Goal: Information Seeking & Learning: Compare options

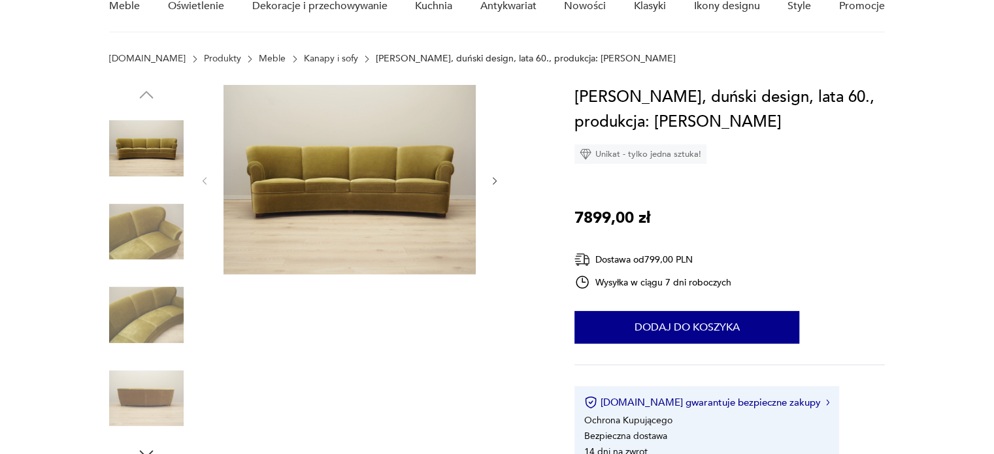
click at [259, 59] on link "Meble" at bounding box center [272, 59] width 27 height 10
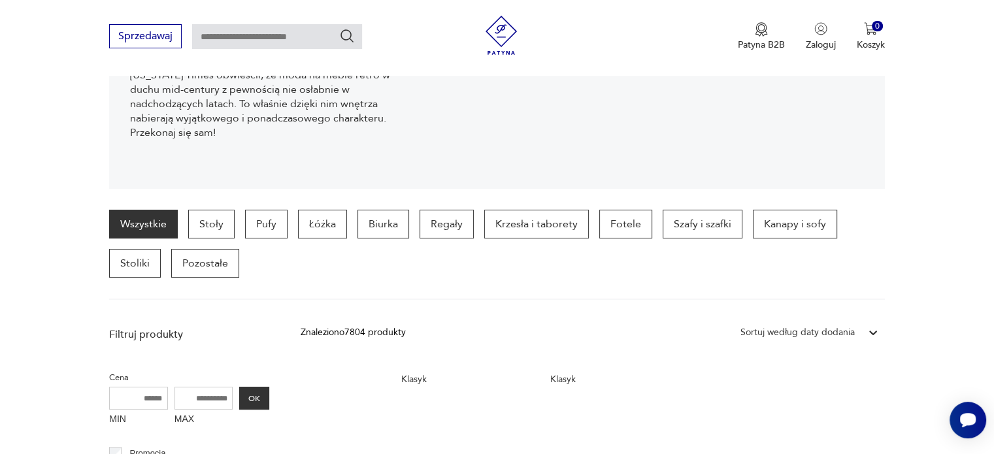
scroll to position [228, 0]
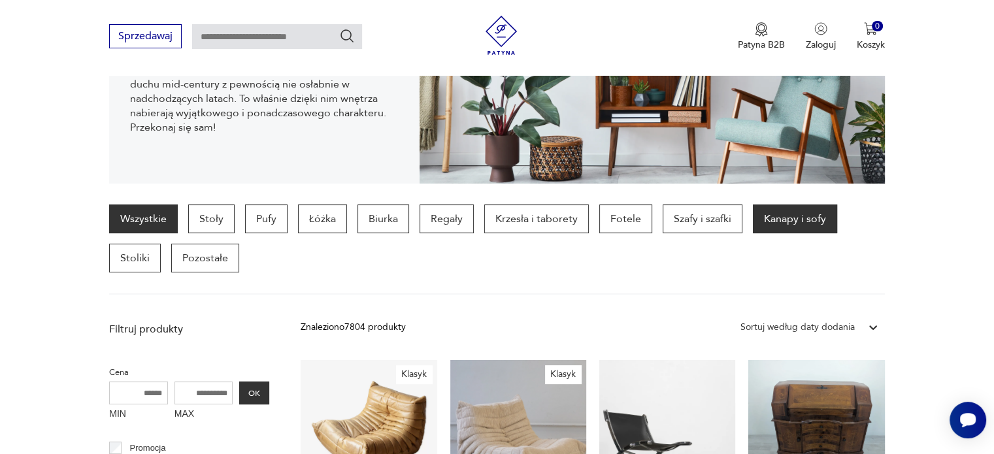
click at [784, 225] on p "Kanapy i sofy" at bounding box center [795, 219] width 84 height 29
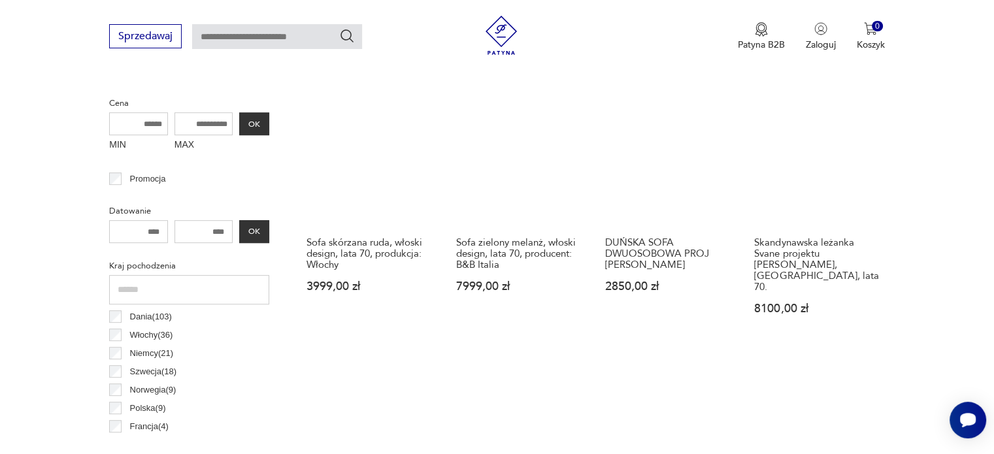
scroll to position [503, 0]
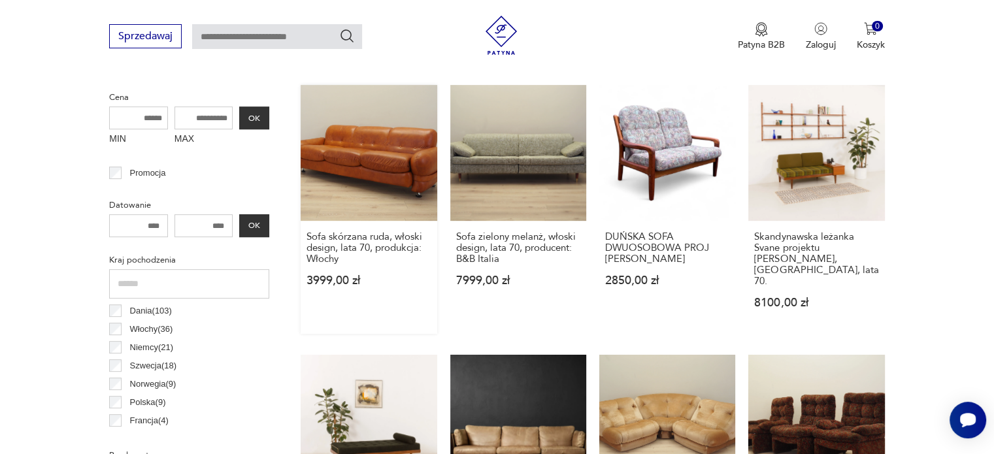
click at [371, 164] on link "Sofa skórzana ruda, włoski design, lata 70, produkcja: Włochy 3999,00 zł" at bounding box center [369, 209] width 136 height 249
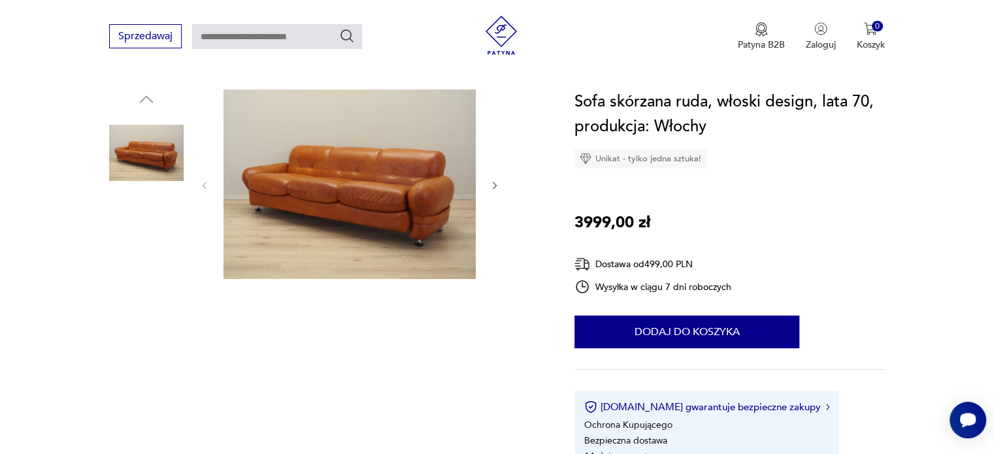
scroll to position [157, 0]
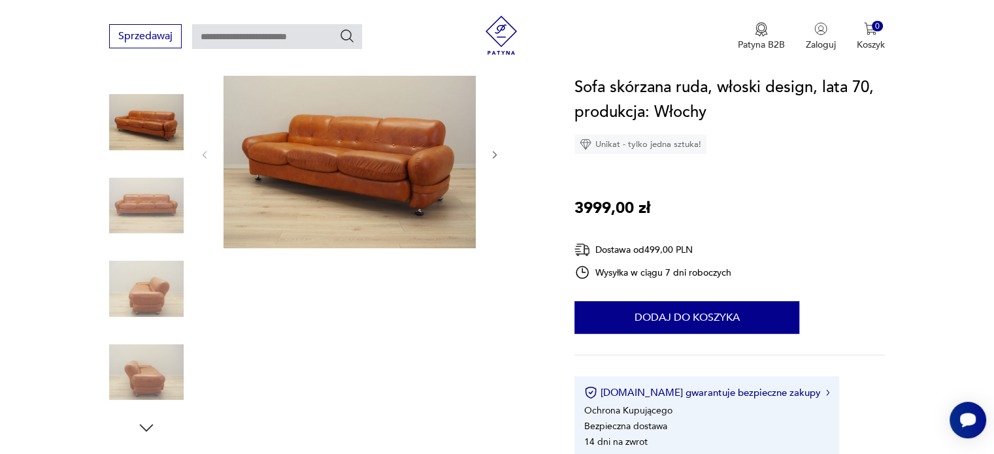
click at [111, 203] on img at bounding box center [146, 206] width 75 height 75
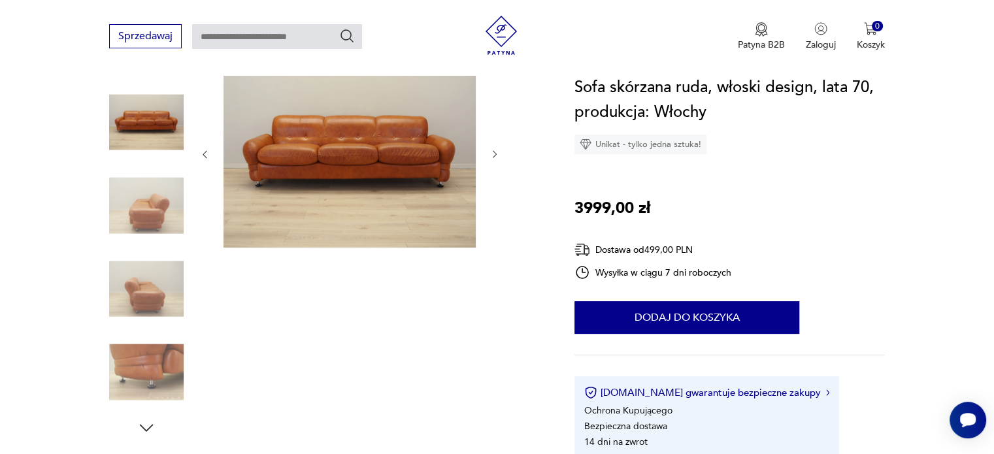
click at [133, 263] on img at bounding box center [146, 289] width 75 height 75
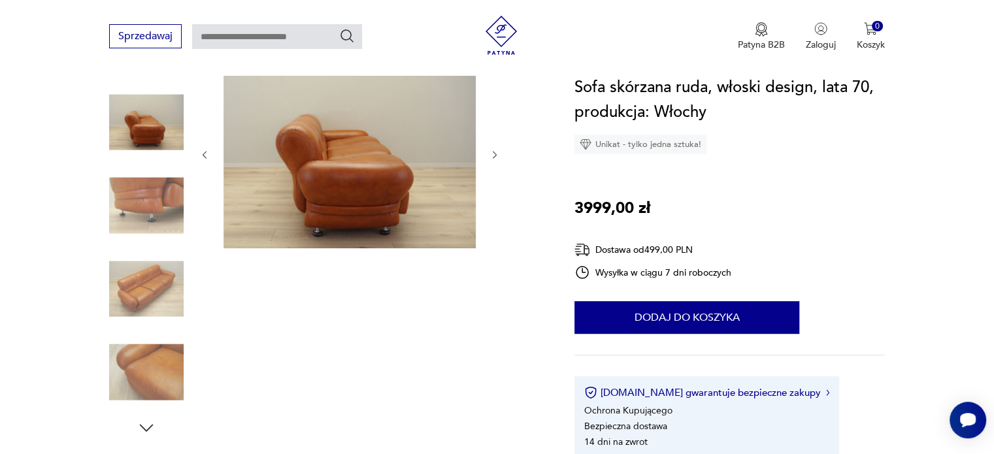
click at [152, 297] on img at bounding box center [146, 289] width 75 height 75
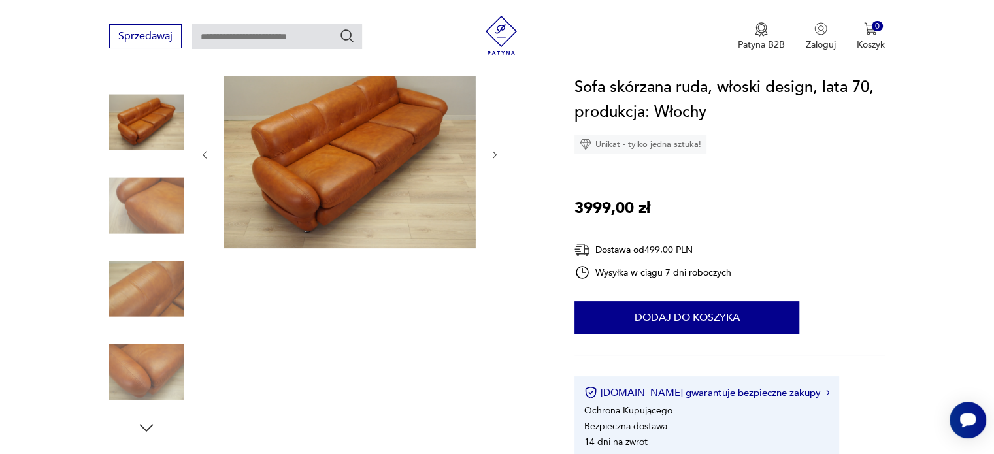
click at [151, 328] on div at bounding box center [146, 248] width 75 height 327
click at [151, 347] on img at bounding box center [146, 372] width 75 height 75
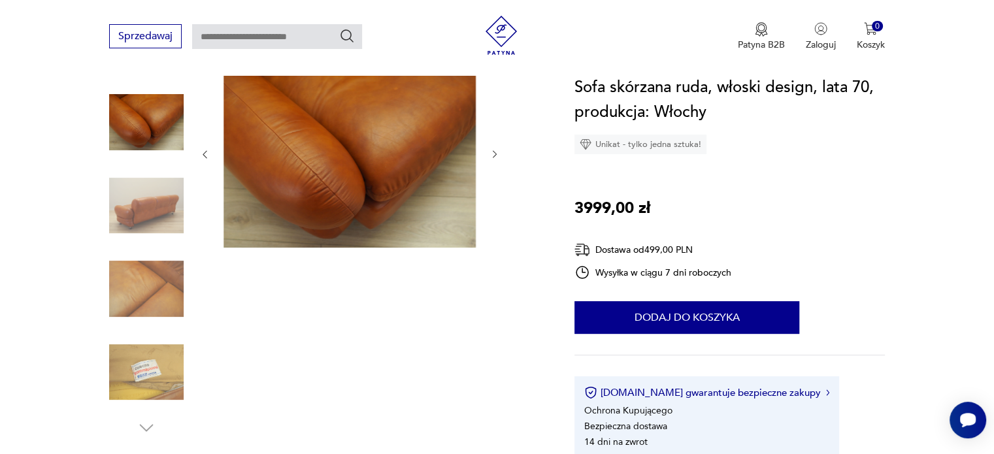
click at [142, 359] on img at bounding box center [146, 372] width 75 height 75
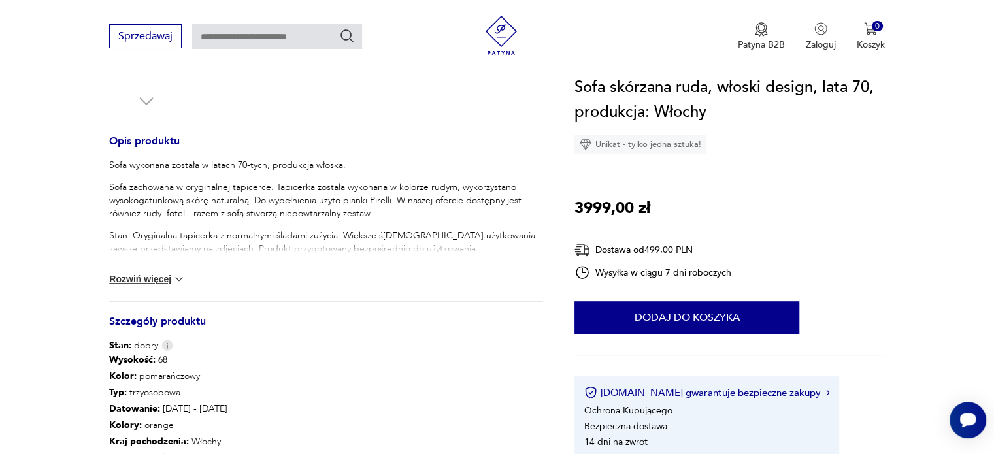
scroll to position [549, 0]
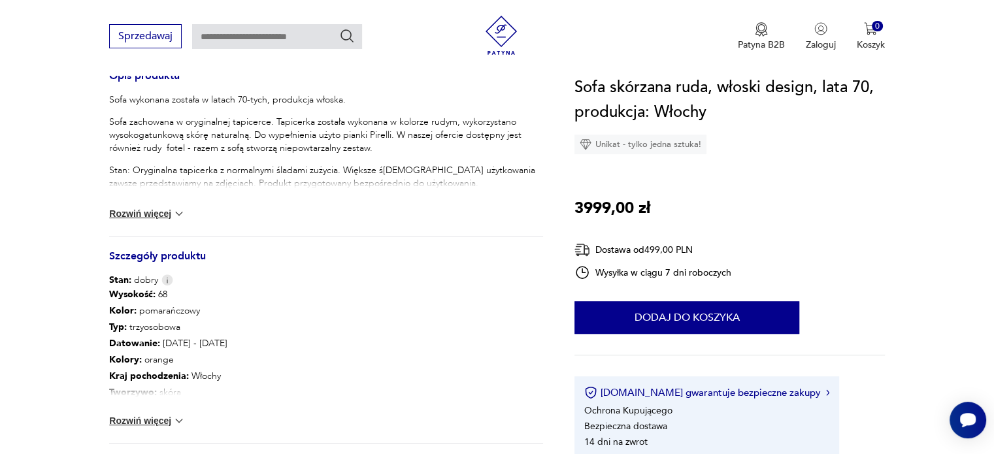
click at [147, 215] on button "Rozwiń więcej" at bounding box center [147, 213] width 76 height 13
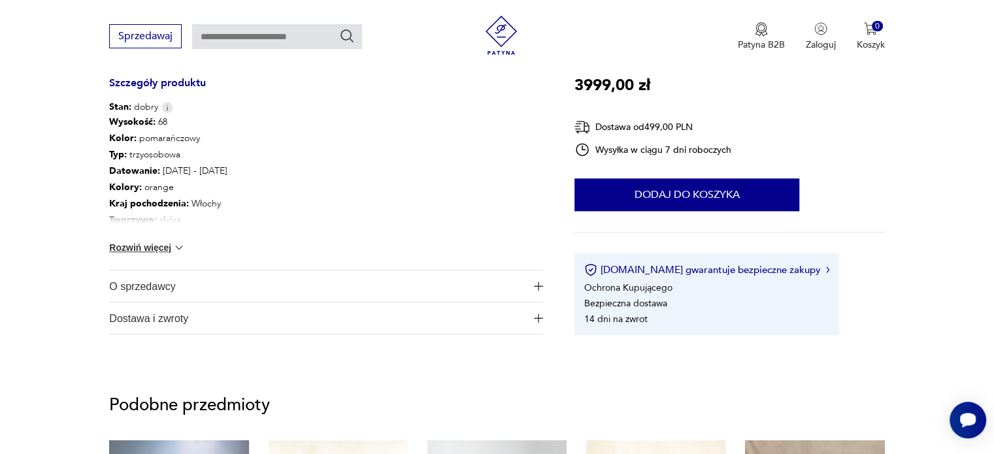
scroll to position [889, 0]
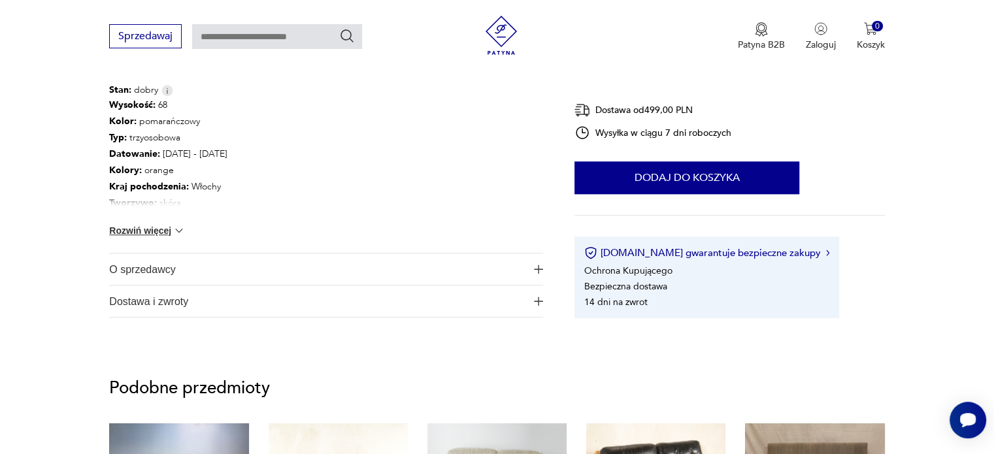
click at [125, 230] on button "Rozwiń więcej" at bounding box center [147, 230] width 76 height 13
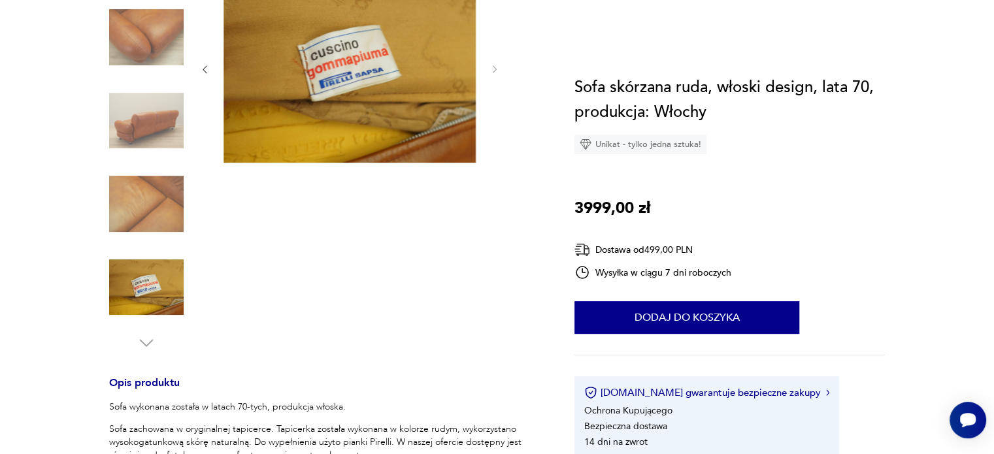
scroll to position [0, 0]
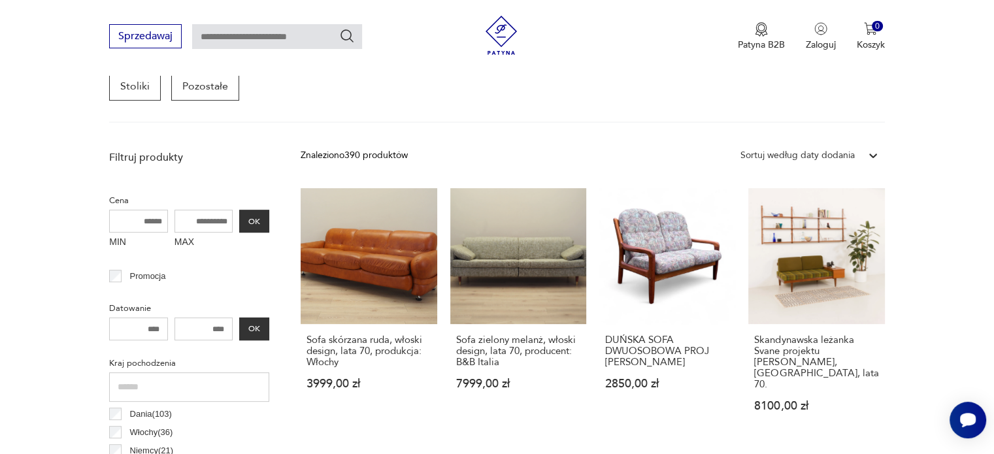
scroll to position [375, 0]
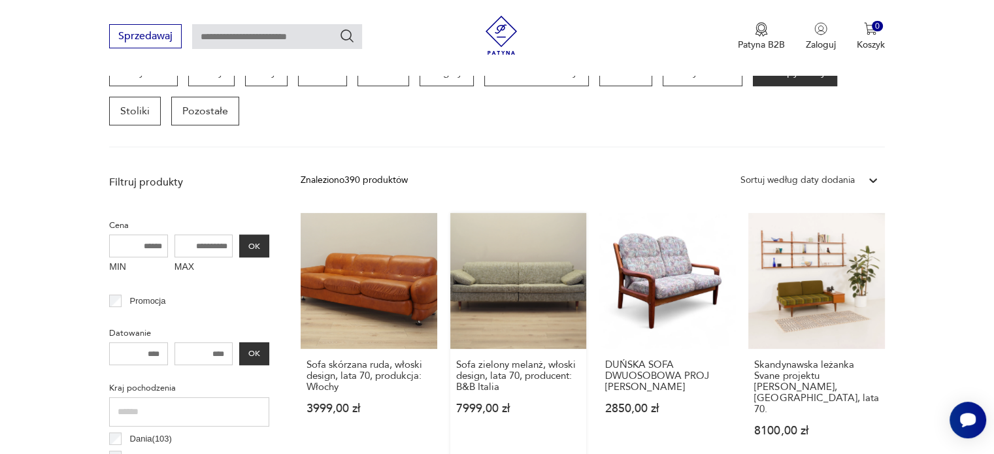
click at [504, 274] on link "Sofa zielony melanż, włoski design, lata 70, producent: B&B Italia 7999,00 zł" at bounding box center [518, 337] width 136 height 249
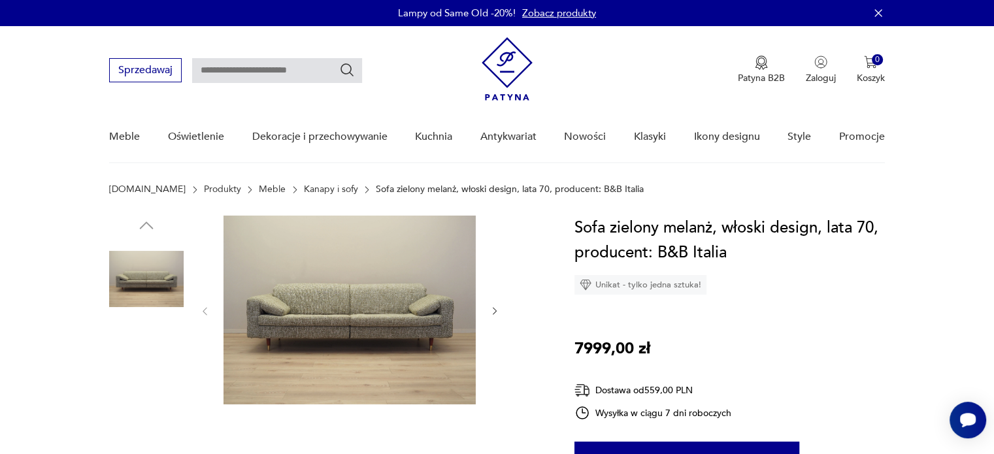
click at [410, 256] on img at bounding box center [350, 310] width 252 height 189
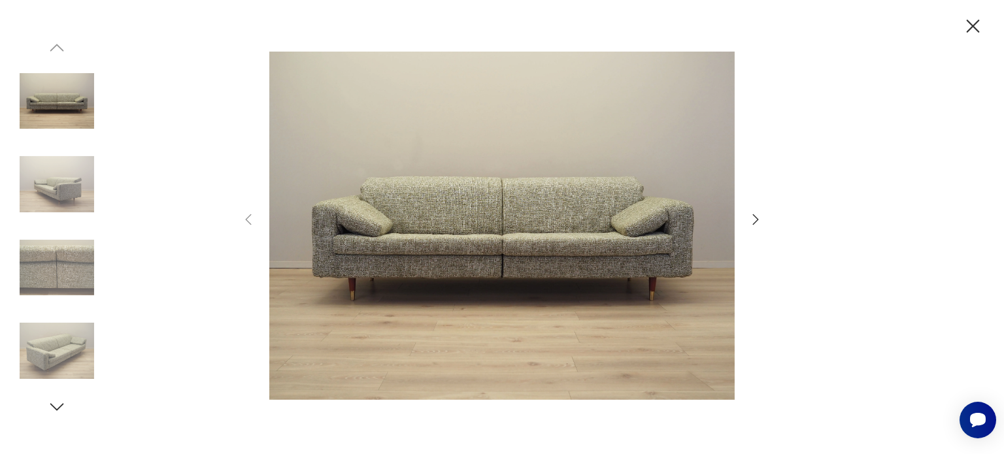
click at [96, 176] on div at bounding box center [502, 227] width 1004 height 454
click at [77, 191] on img at bounding box center [57, 184] width 75 height 75
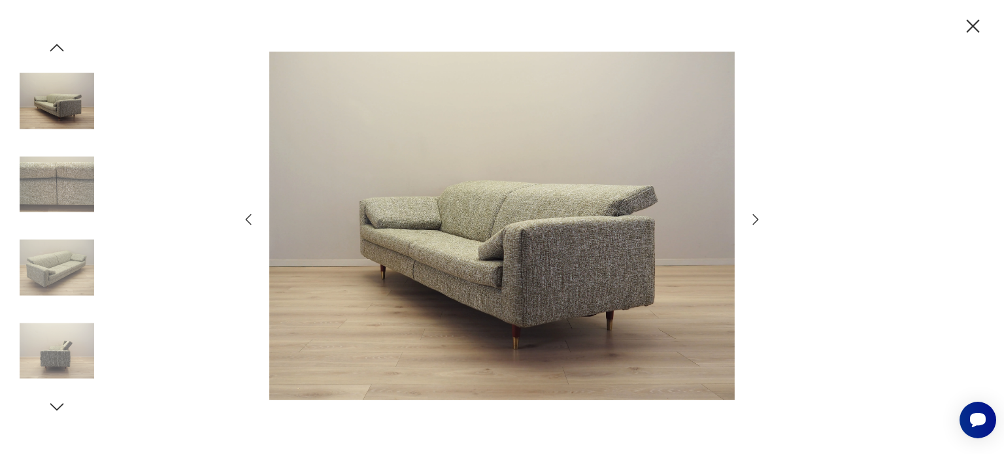
click at [55, 282] on img at bounding box center [57, 268] width 75 height 75
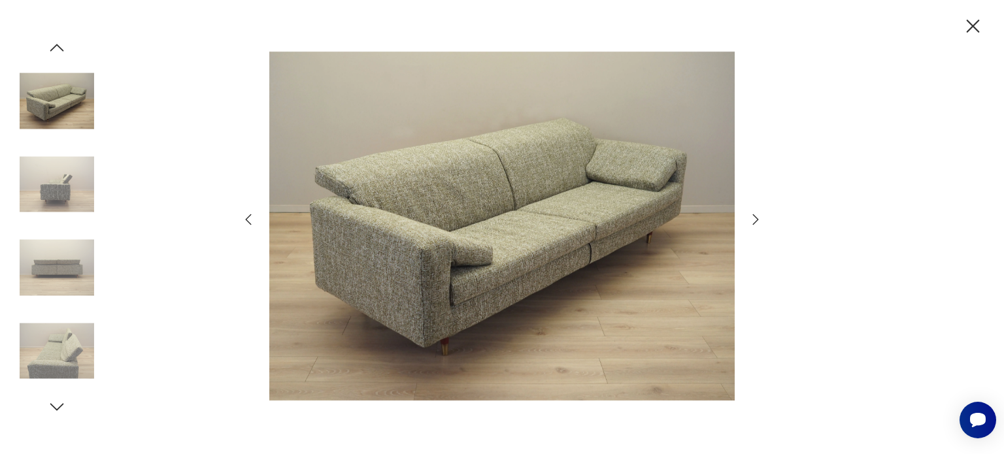
click at [55, 346] on img at bounding box center [57, 351] width 75 height 75
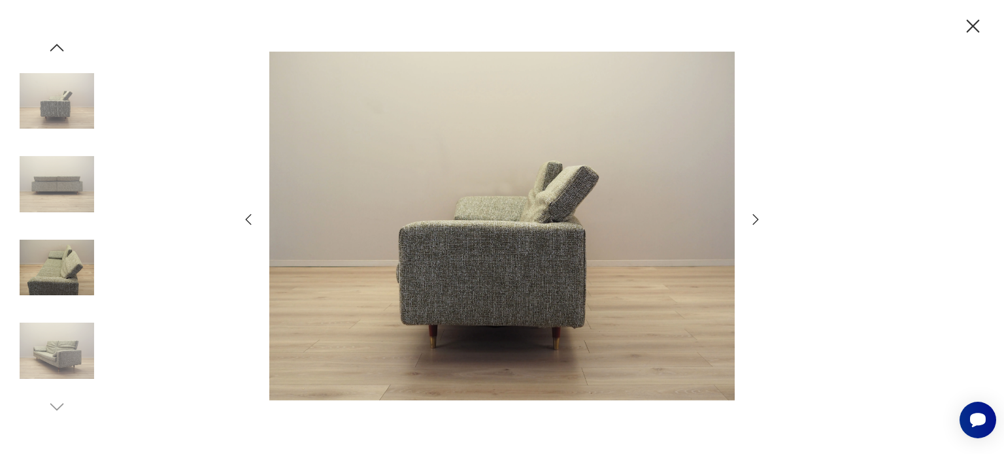
click at [970, 24] on icon "button" at bounding box center [972, 26] width 23 height 23
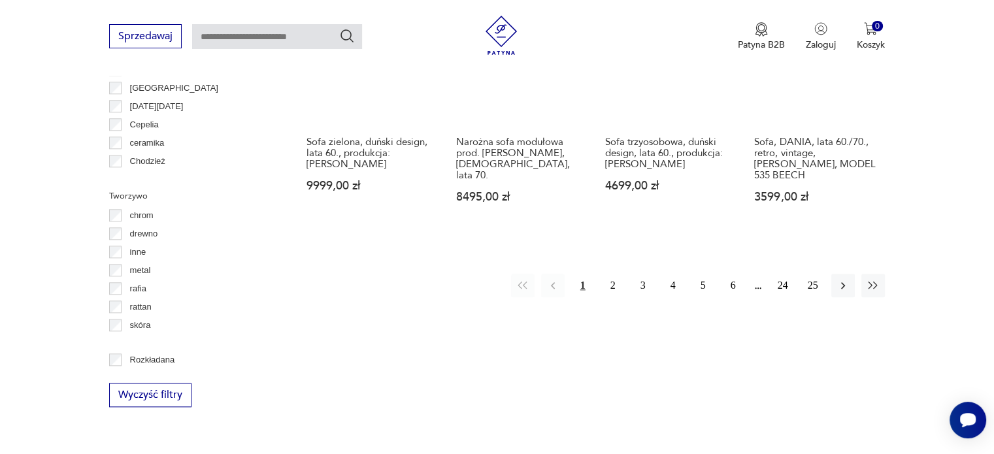
scroll to position [1421, 0]
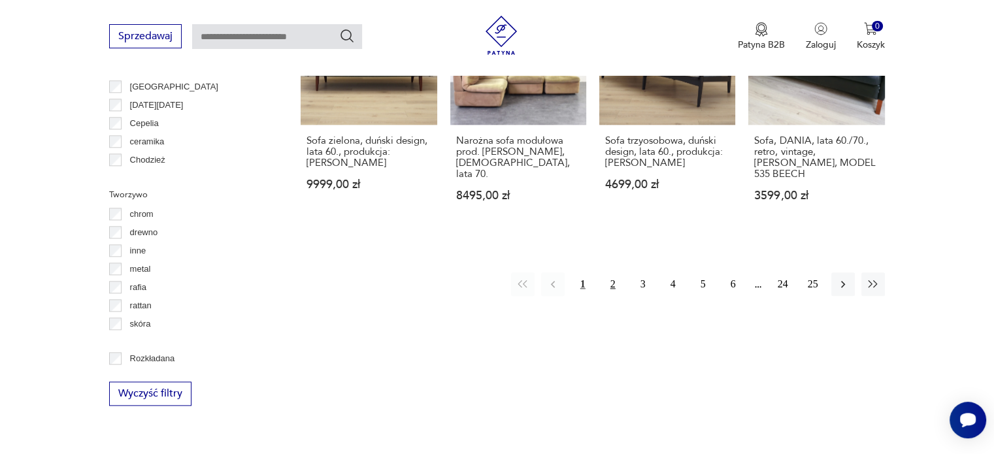
click at [622, 273] on button "2" at bounding box center [613, 285] width 24 height 24
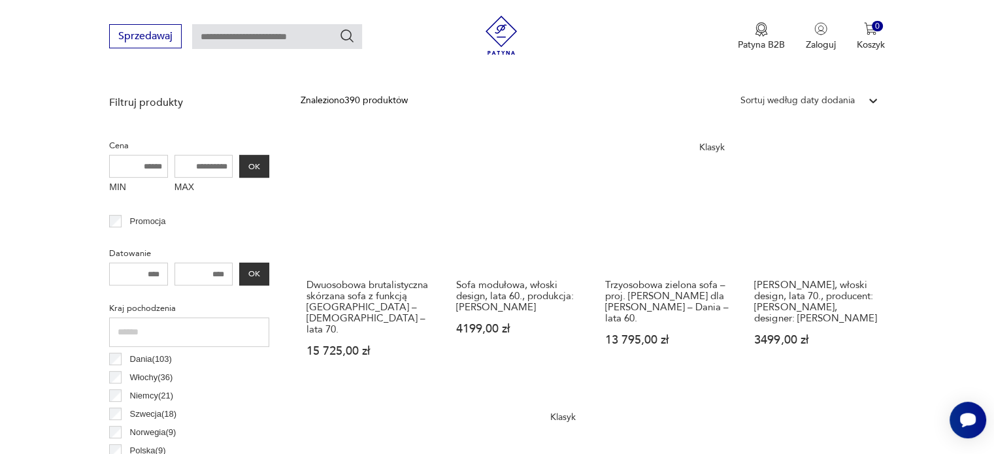
scroll to position [477, 0]
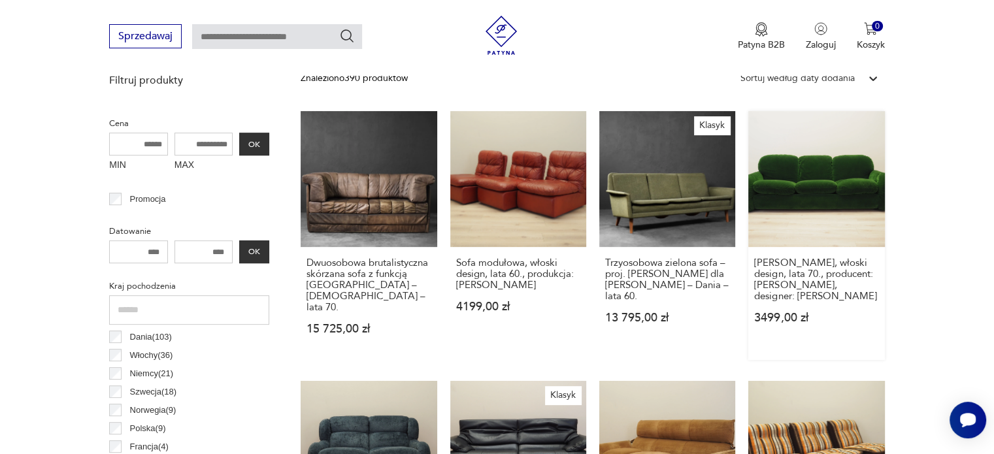
click at [822, 180] on link "Sofa welurowa zielona, włoski design, lata 70., producent: Busnelli, designer: …" at bounding box center [816, 235] width 136 height 249
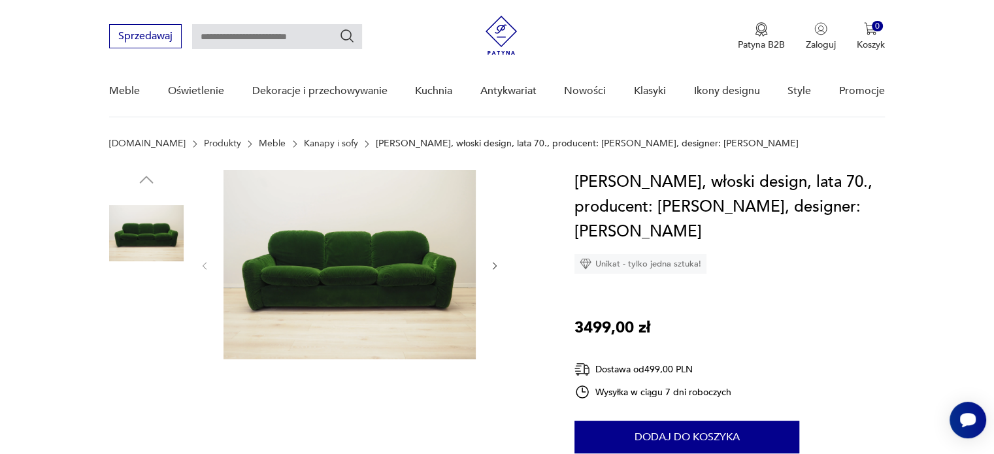
scroll to position [196, 0]
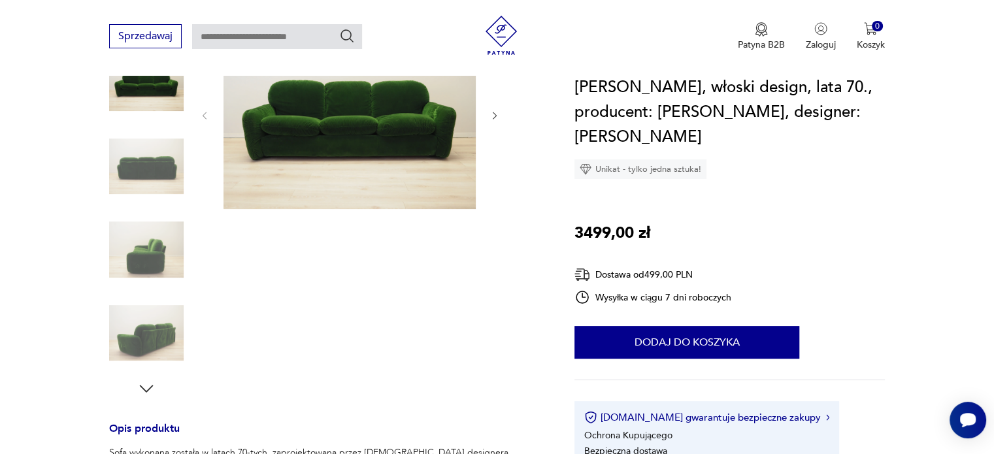
click at [162, 156] on img at bounding box center [146, 166] width 75 height 75
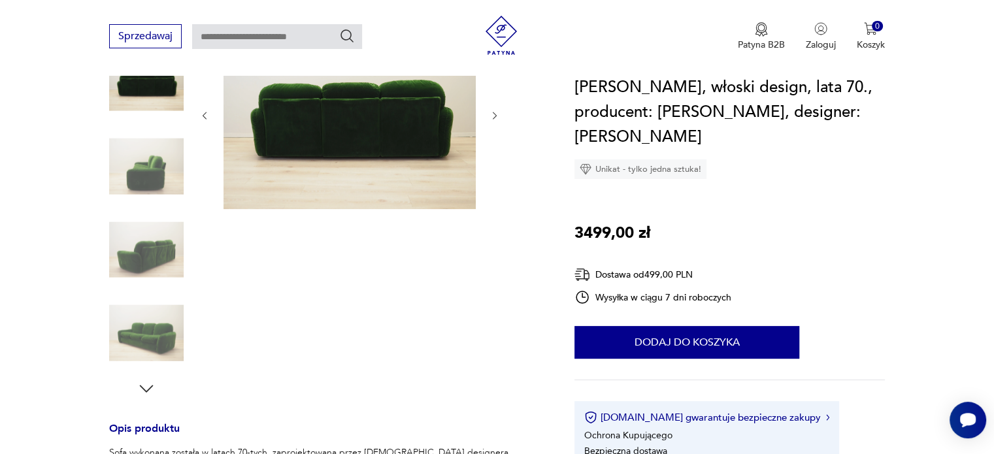
click at [158, 182] on img at bounding box center [146, 166] width 75 height 75
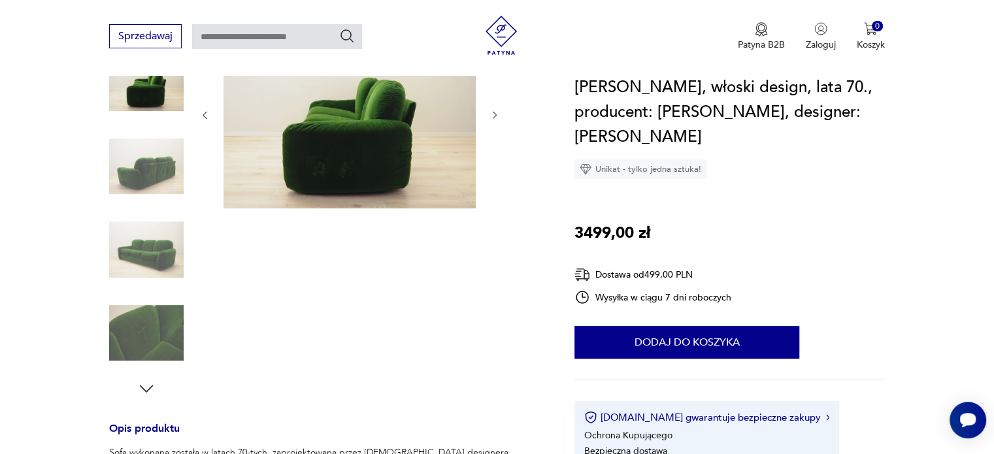
click at [154, 239] on img at bounding box center [146, 249] width 75 height 75
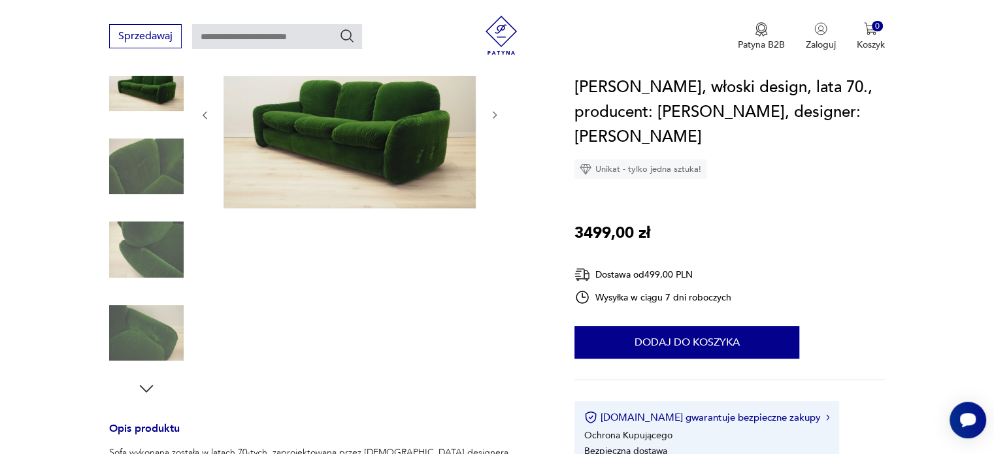
click at [150, 316] on img at bounding box center [146, 333] width 75 height 75
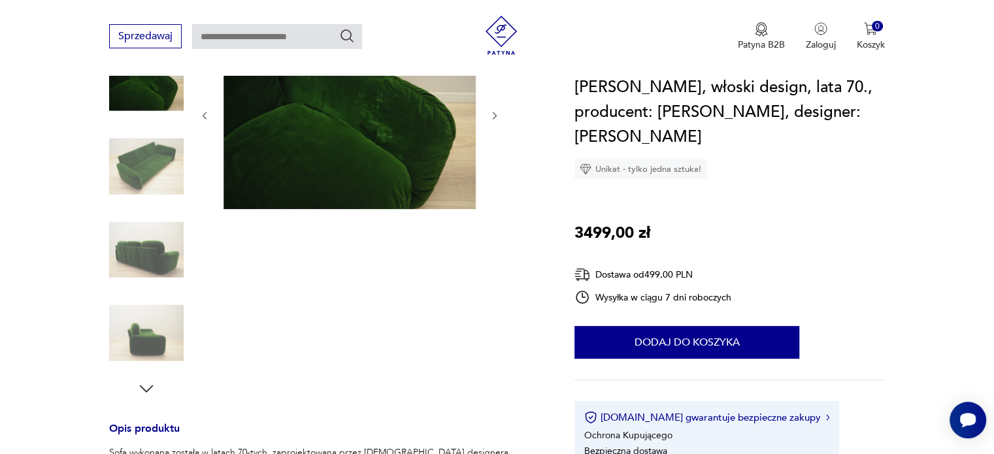
click at [156, 355] on img at bounding box center [146, 333] width 75 height 75
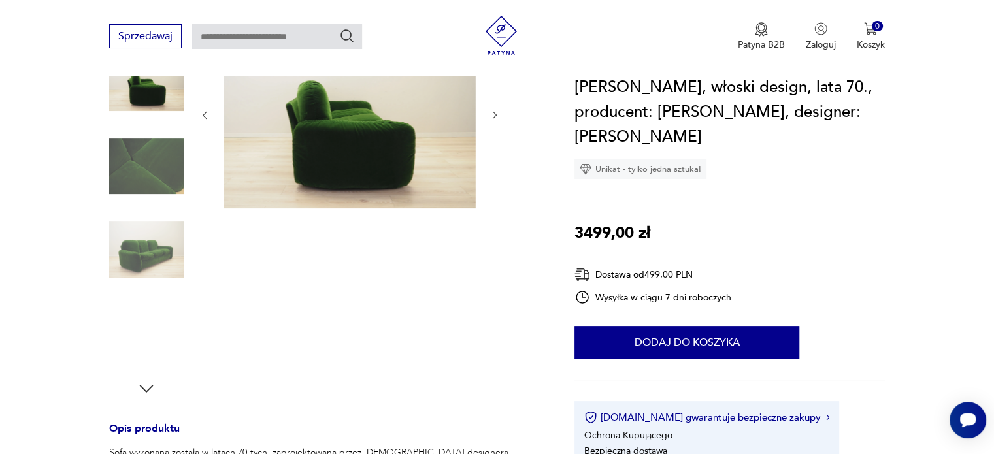
click at [158, 334] on img at bounding box center [146, 333] width 75 height 75
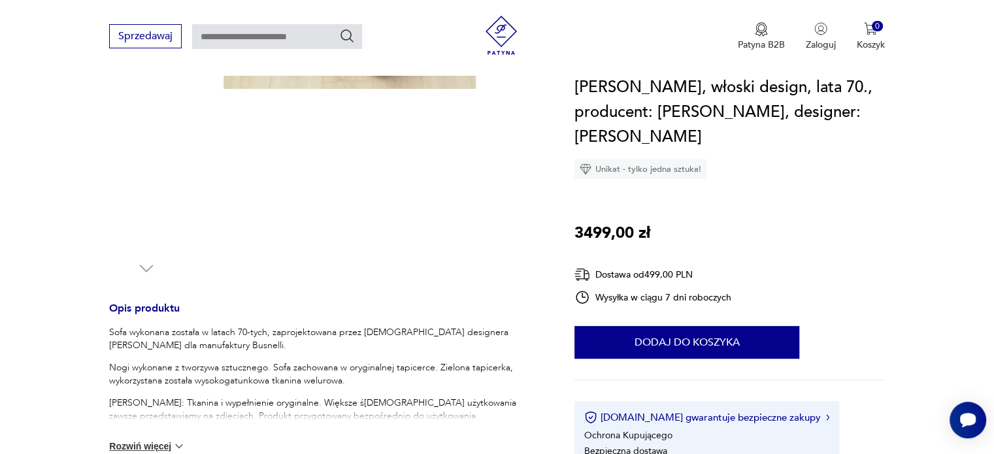
scroll to position [457, 0]
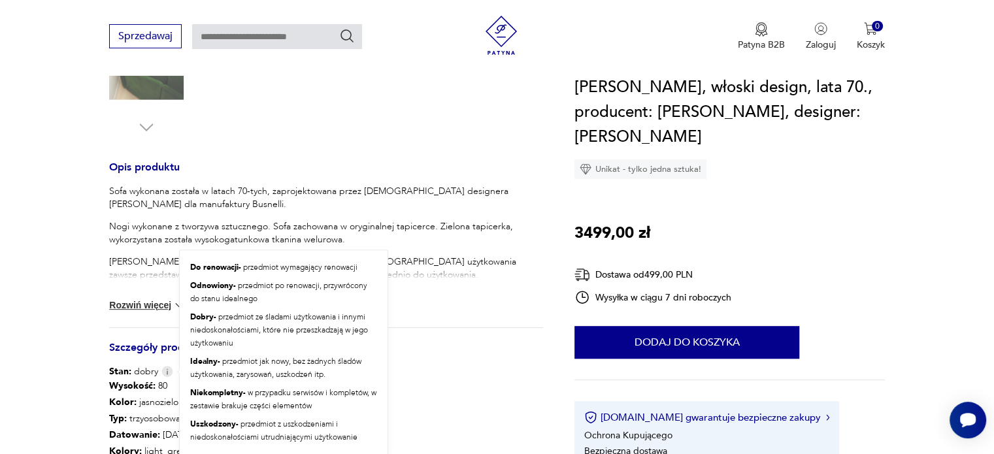
click at [167, 373] on img at bounding box center [167, 371] width 12 height 11
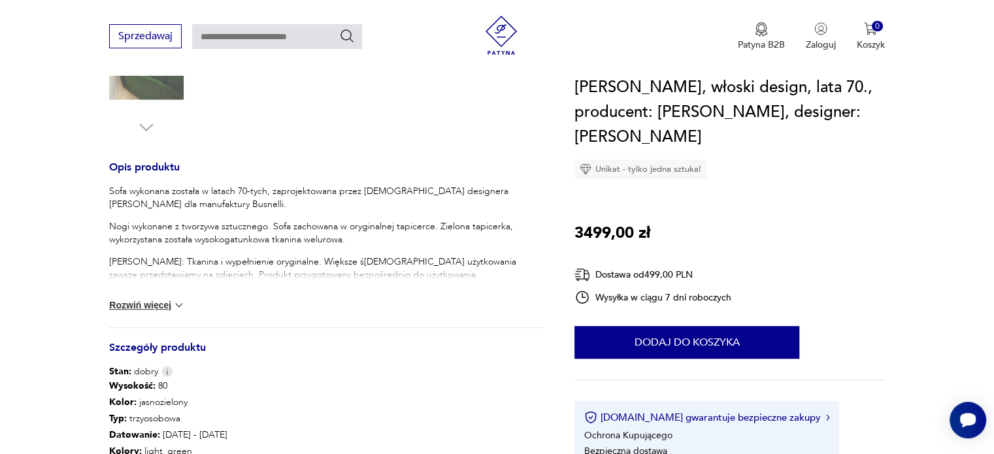
click at [133, 305] on button "Rozwiń więcej" at bounding box center [147, 305] width 76 height 13
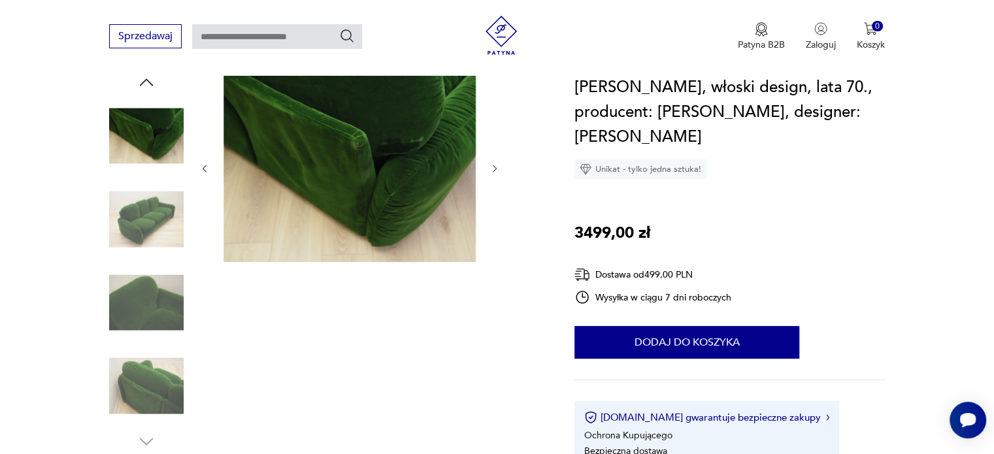
scroll to position [131, 0]
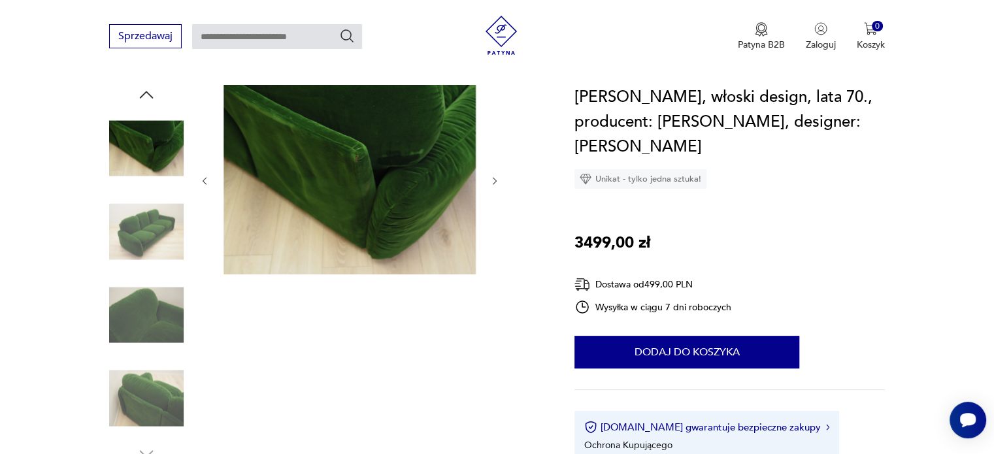
click at [141, 390] on img at bounding box center [146, 398] width 75 height 75
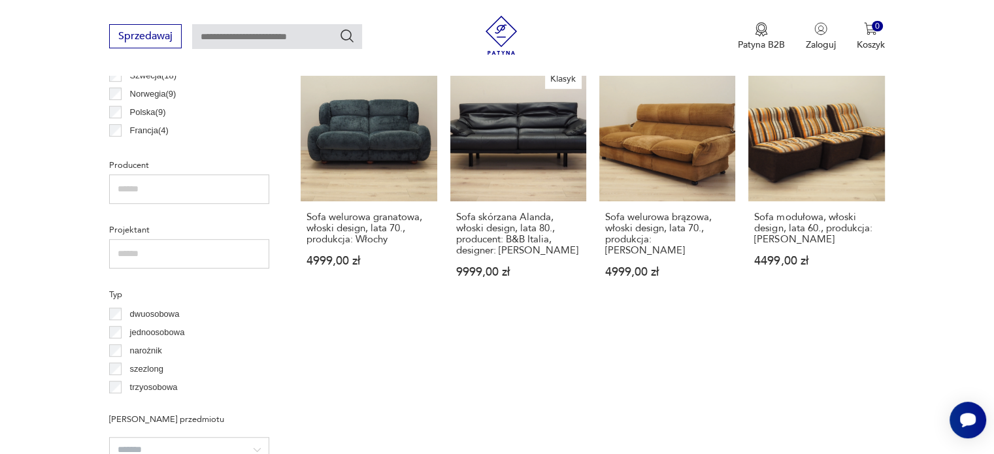
scroll to position [929, 0]
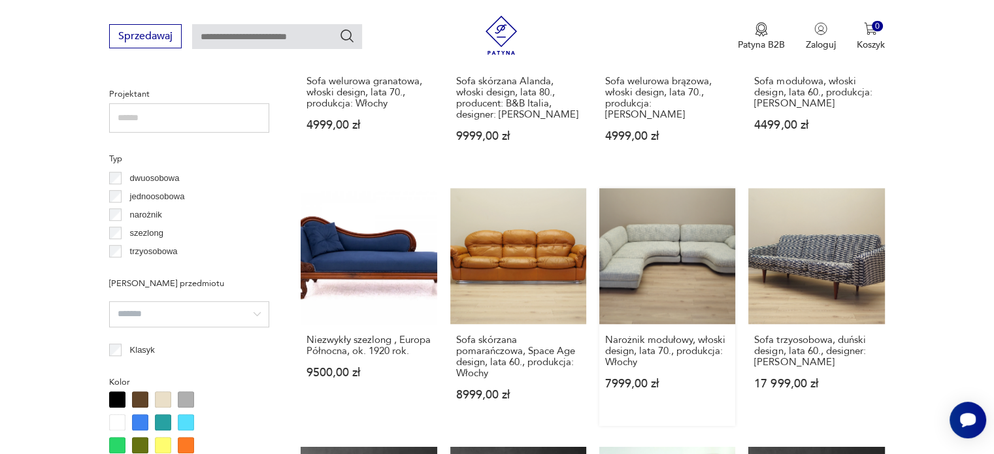
click at [652, 252] on link "Narożnik modułowy, włoski design, lata 70., produkcja: Włochy 7999,00 zł" at bounding box center [667, 307] width 136 height 238
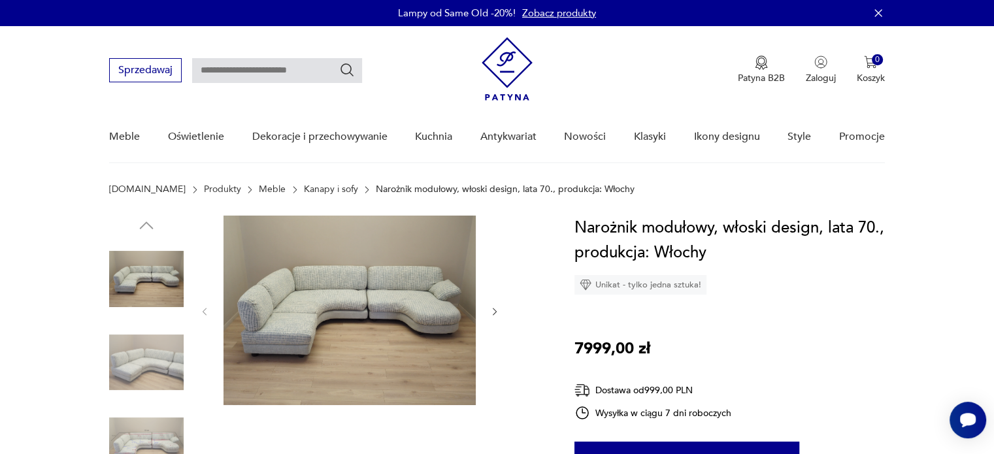
click at [322, 266] on img at bounding box center [350, 311] width 252 height 190
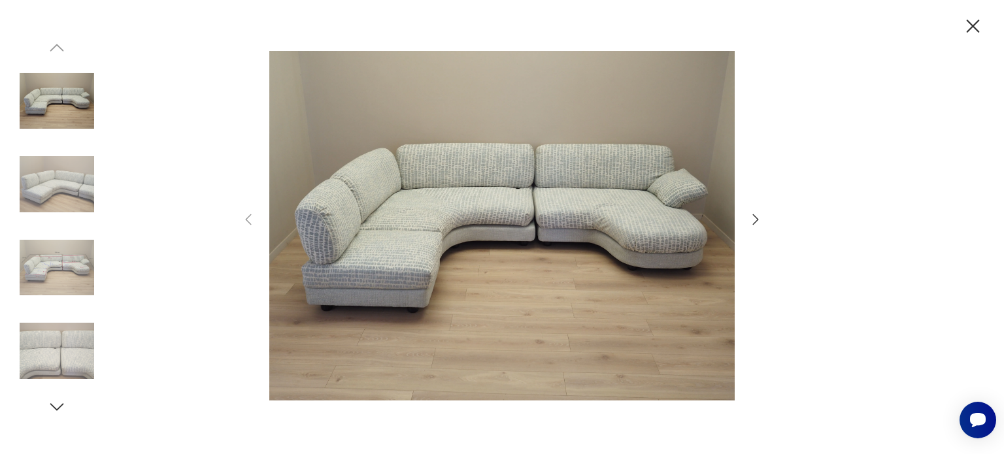
click at [60, 265] on img at bounding box center [57, 268] width 75 height 75
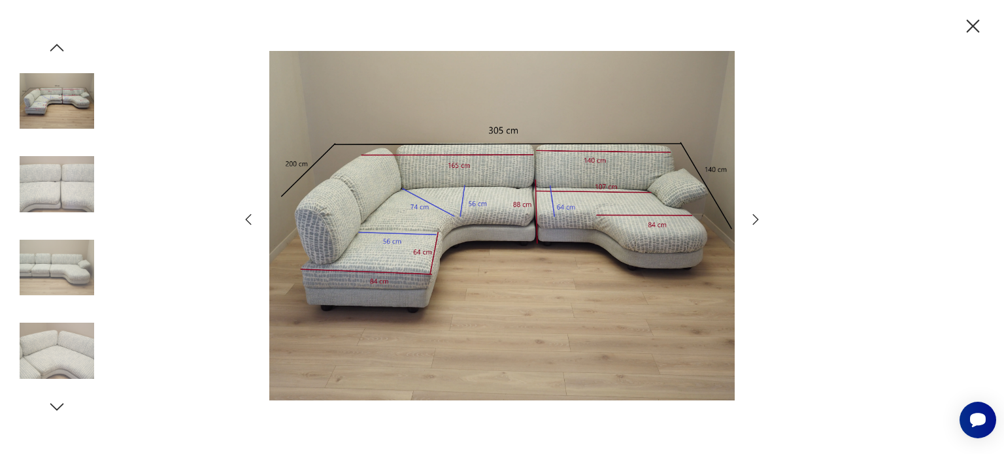
click at [50, 222] on img at bounding box center [57, 184] width 75 height 75
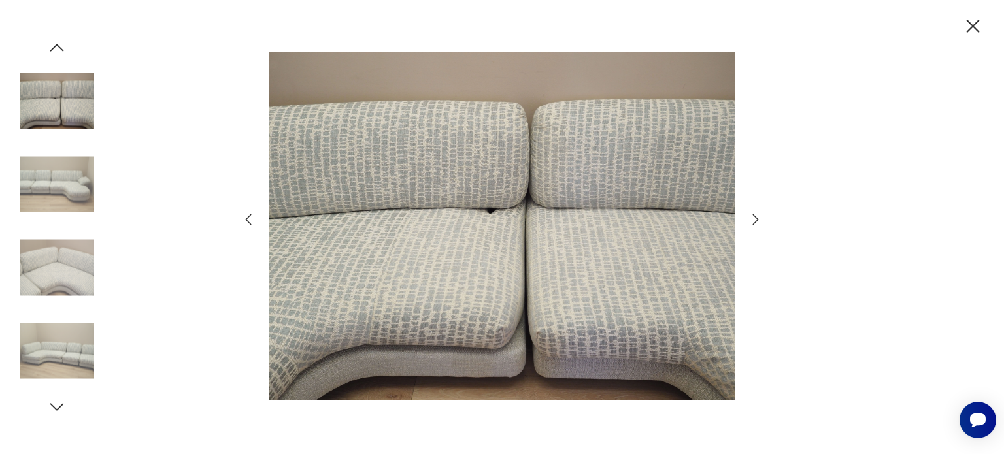
click at [61, 367] on img at bounding box center [57, 351] width 75 height 75
click at [58, 407] on icon "button" at bounding box center [57, 407] width 20 height 20
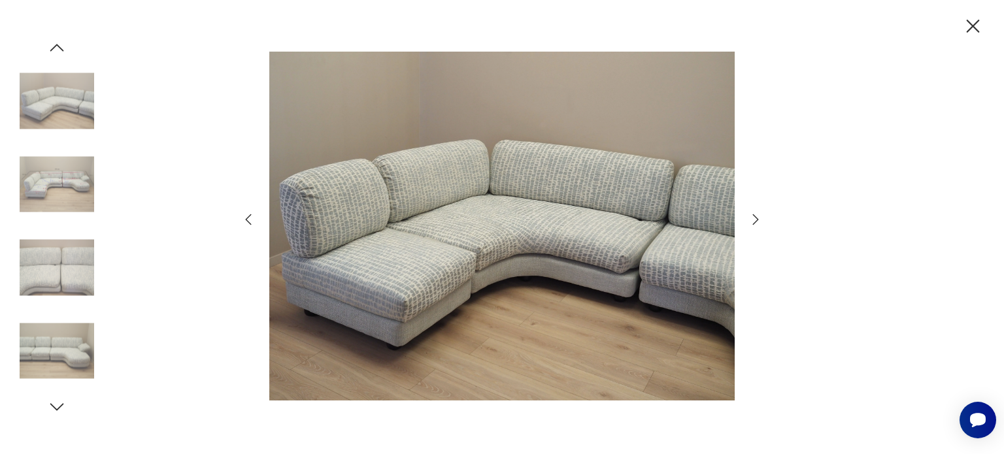
click at [974, 16] on icon "button" at bounding box center [972, 26] width 23 height 23
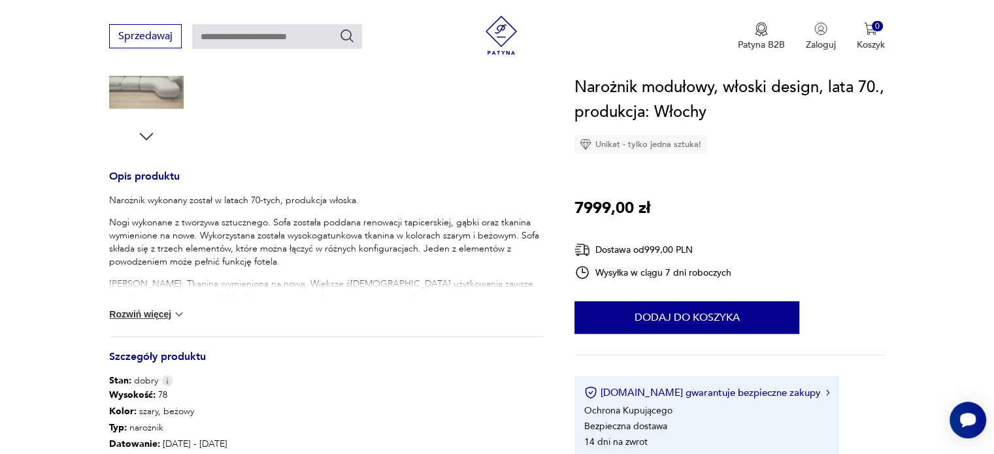
scroll to position [457, 0]
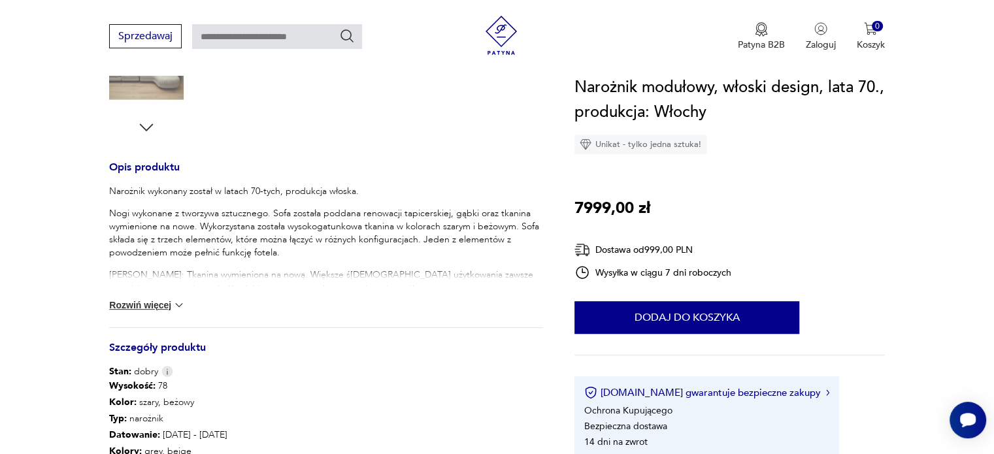
click at [133, 306] on button "Rozwiń więcej" at bounding box center [147, 305] width 76 height 13
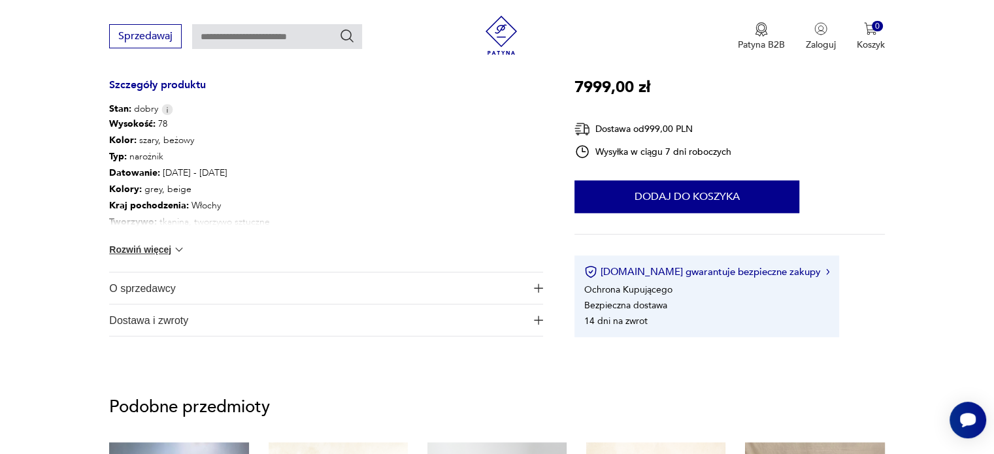
scroll to position [980, 0]
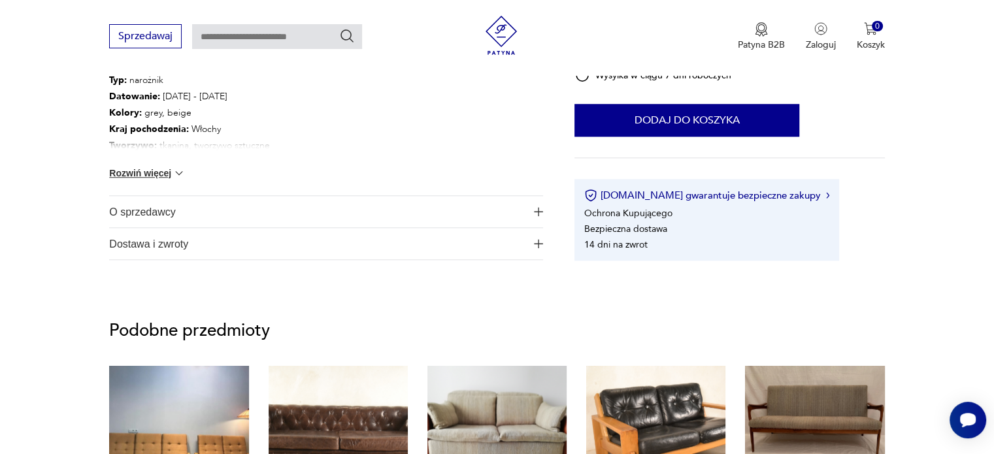
click at [131, 170] on button "Rozwiń więcej" at bounding box center [147, 173] width 76 height 13
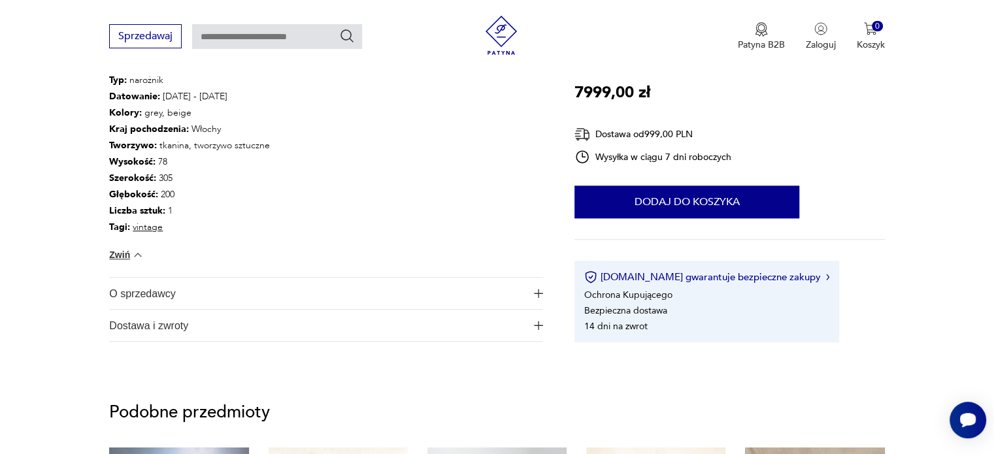
click at [131, 286] on span "O sprzedawcy" at bounding box center [317, 293] width 416 height 31
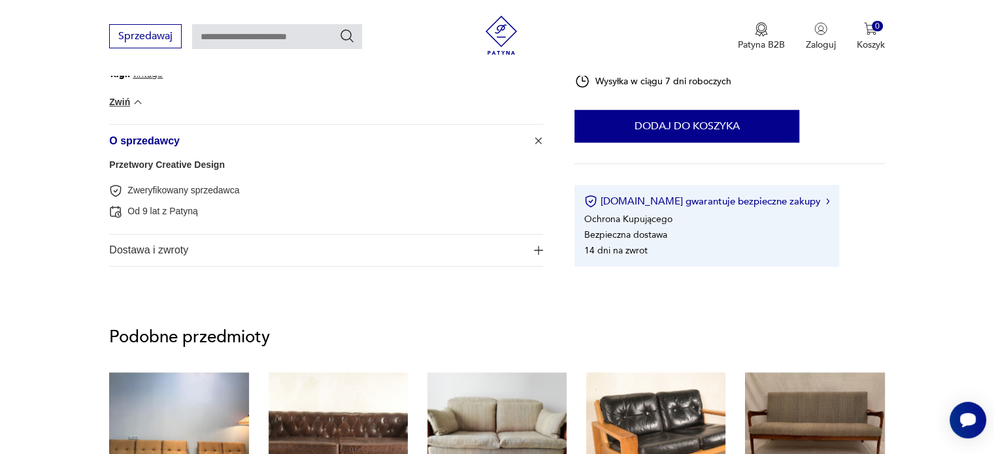
scroll to position [1111, 0]
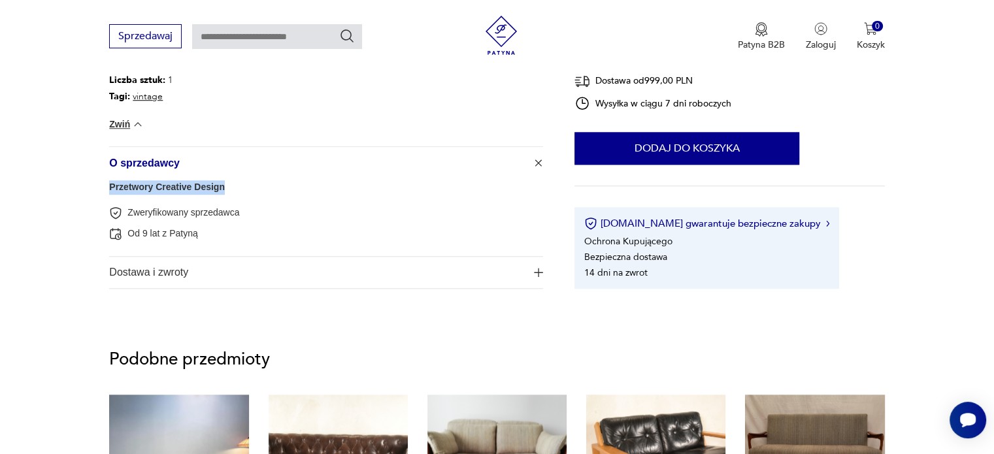
drag, startPoint x: 254, startPoint y: 187, endPoint x: 88, endPoint y: 190, distance: 166.7
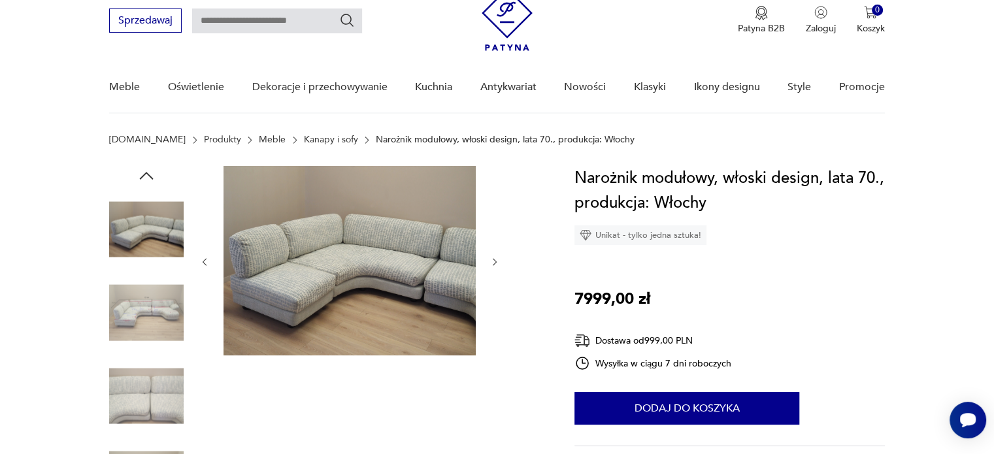
scroll to position [0, 0]
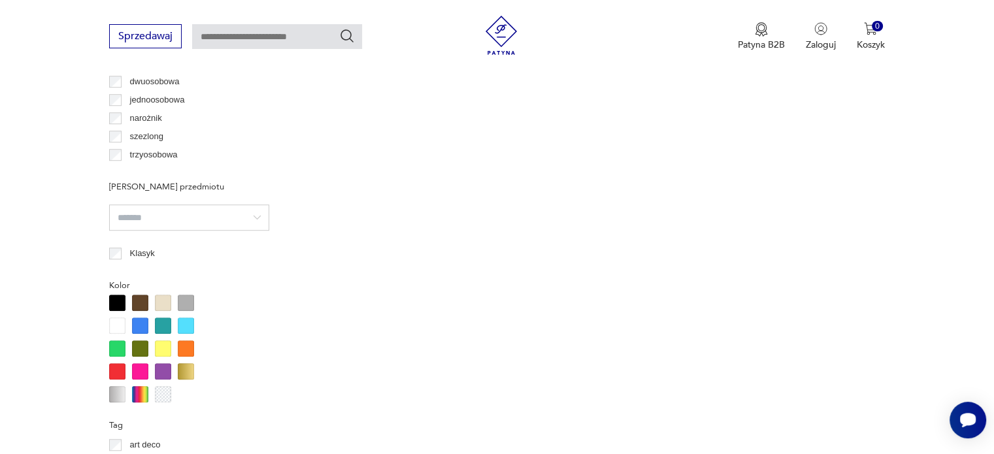
scroll to position [1025, 0]
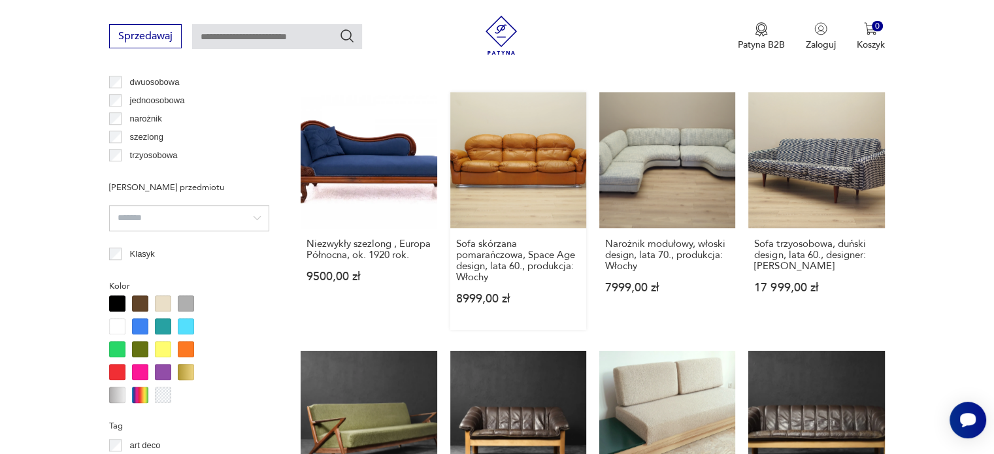
click at [518, 159] on link "Sofa skórzana pomarańczowa, Space Age design, lata 60., produkcja: Włochy 8999,…" at bounding box center [518, 211] width 136 height 238
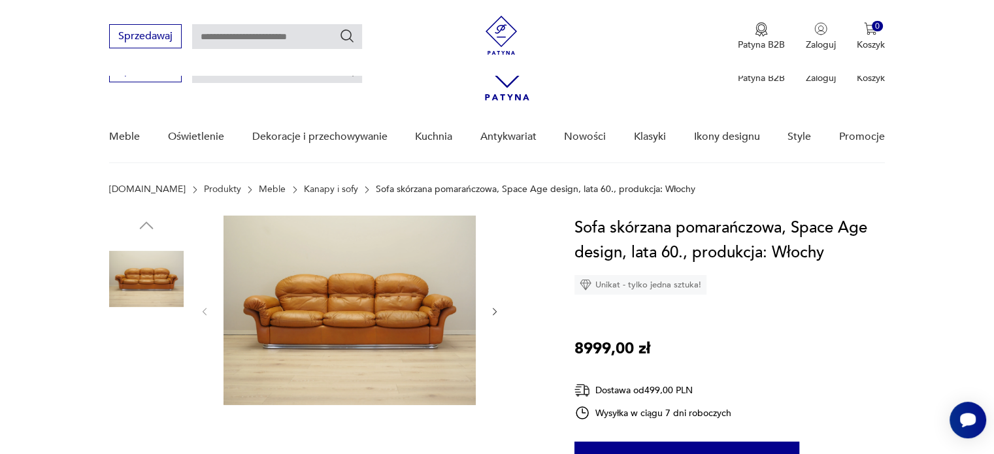
scroll to position [850, 0]
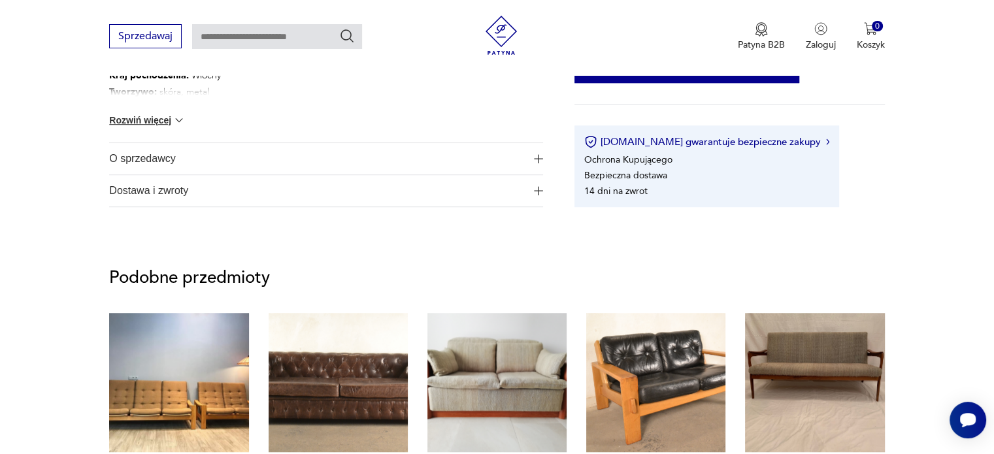
click at [132, 159] on span "O sprzedawcy" at bounding box center [317, 158] width 416 height 31
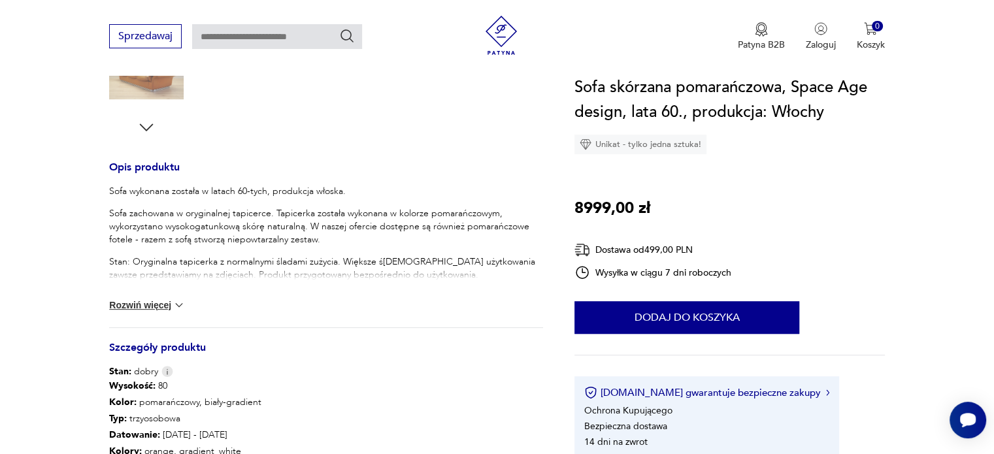
scroll to position [457, 0]
click at [165, 302] on button "Rozwiń więcej" at bounding box center [147, 305] width 76 height 13
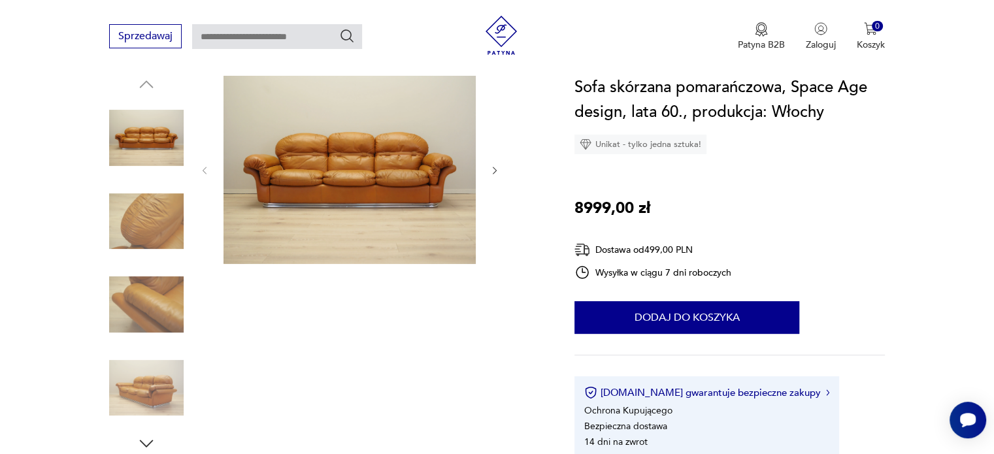
scroll to position [131, 0]
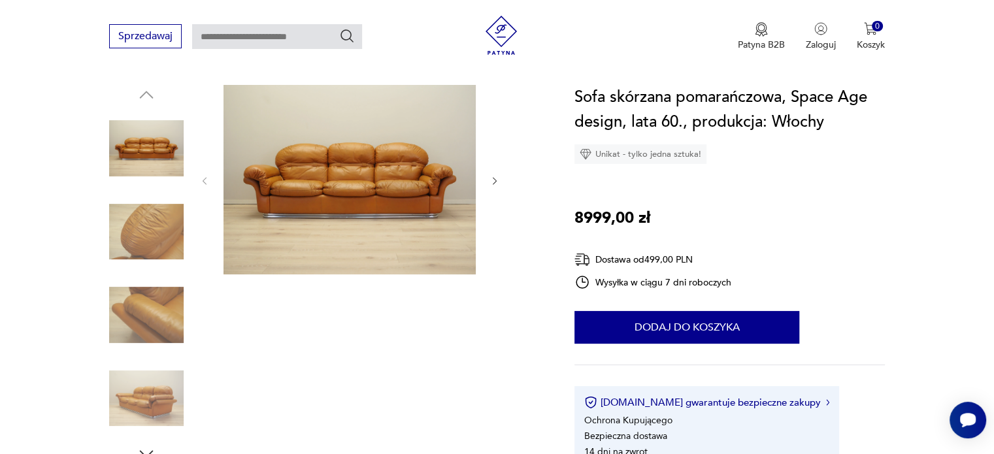
click at [160, 266] on img at bounding box center [146, 232] width 75 height 75
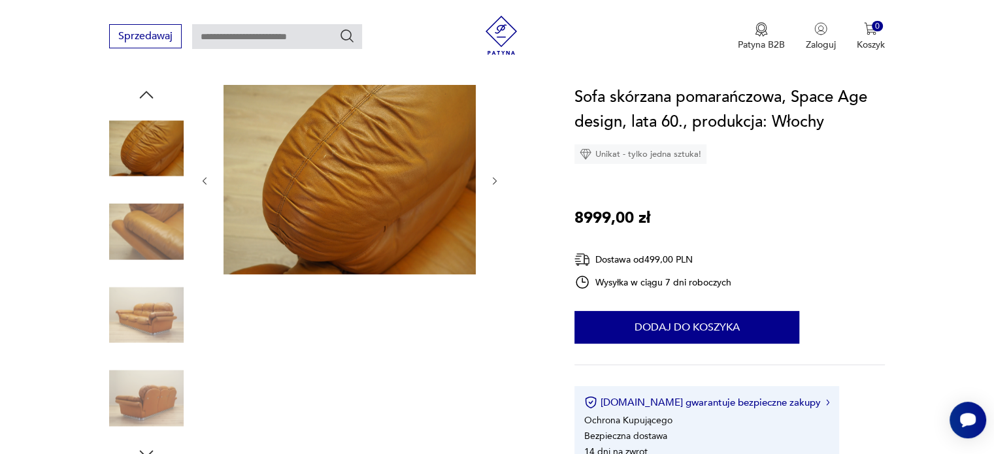
click at [152, 261] on img at bounding box center [146, 232] width 75 height 75
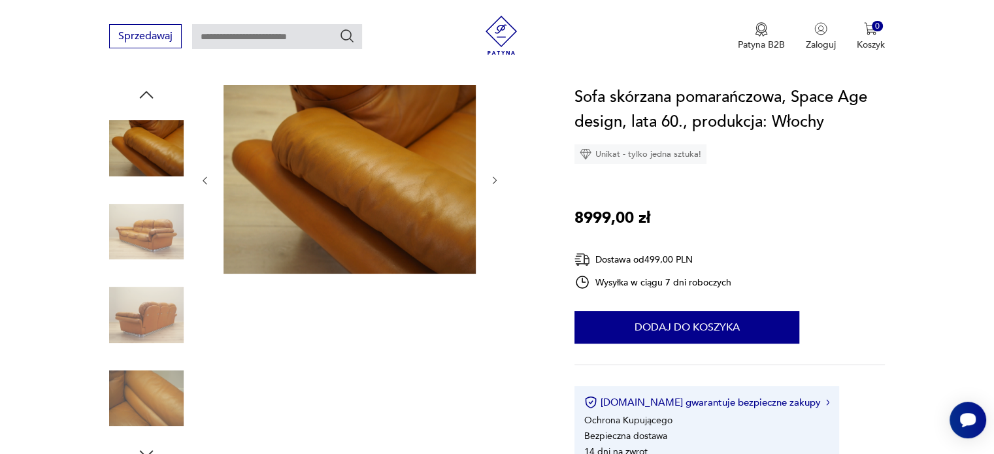
click at [163, 240] on img at bounding box center [146, 232] width 75 height 75
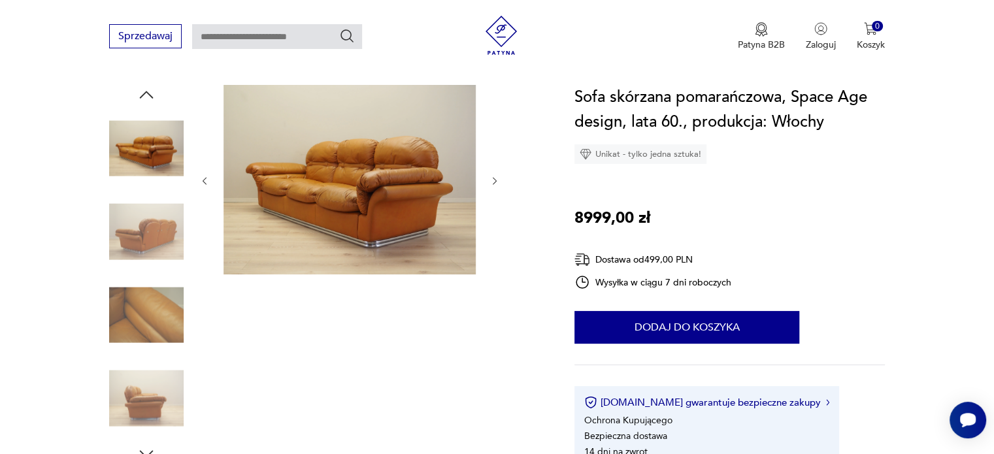
click at [159, 229] on img at bounding box center [146, 232] width 75 height 75
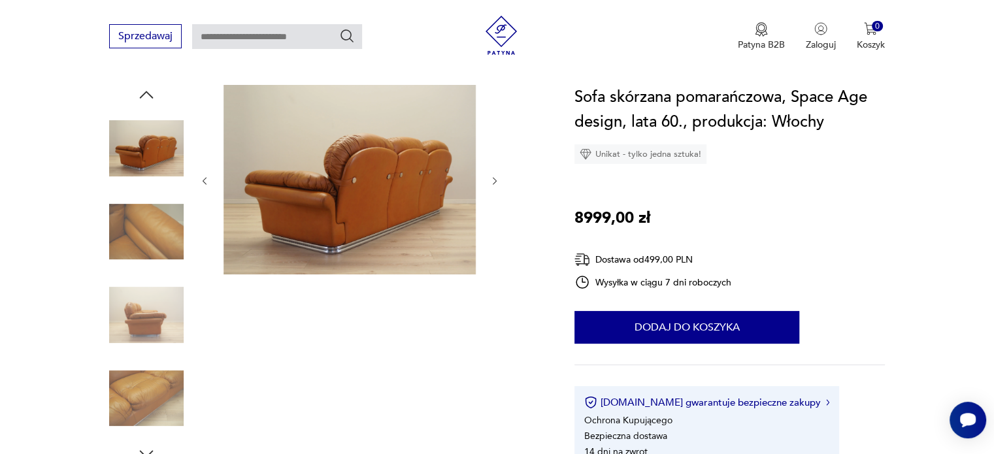
click at [159, 292] on img at bounding box center [146, 315] width 75 height 75
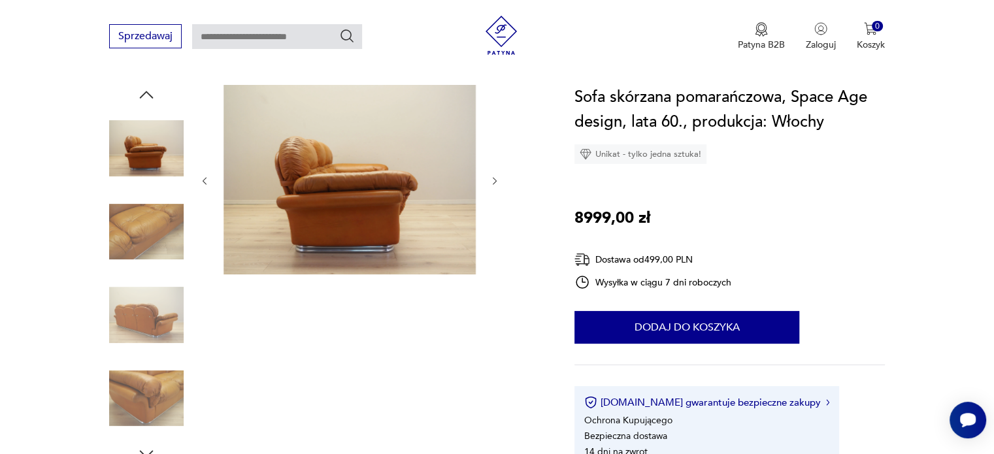
click at [158, 328] on img at bounding box center [146, 315] width 75 height 75
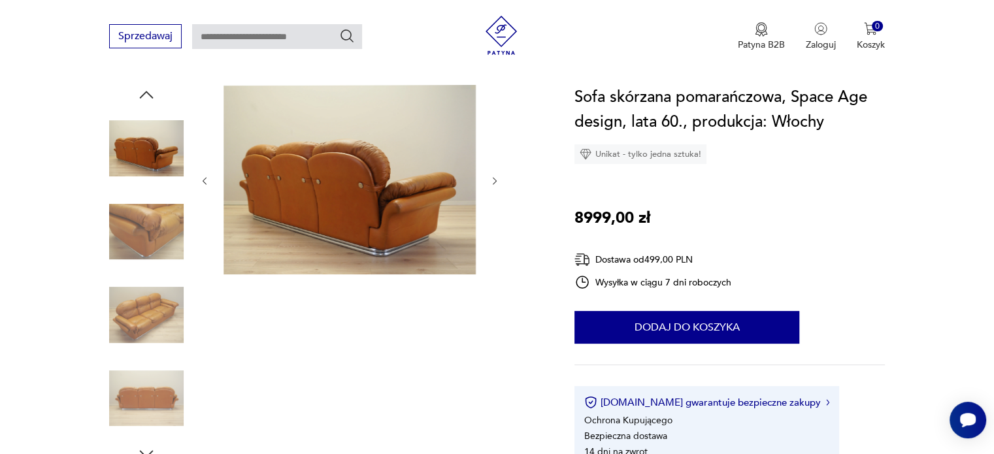
click at [141, 410] on img at bounding box center [146, 398] width 75 height 75
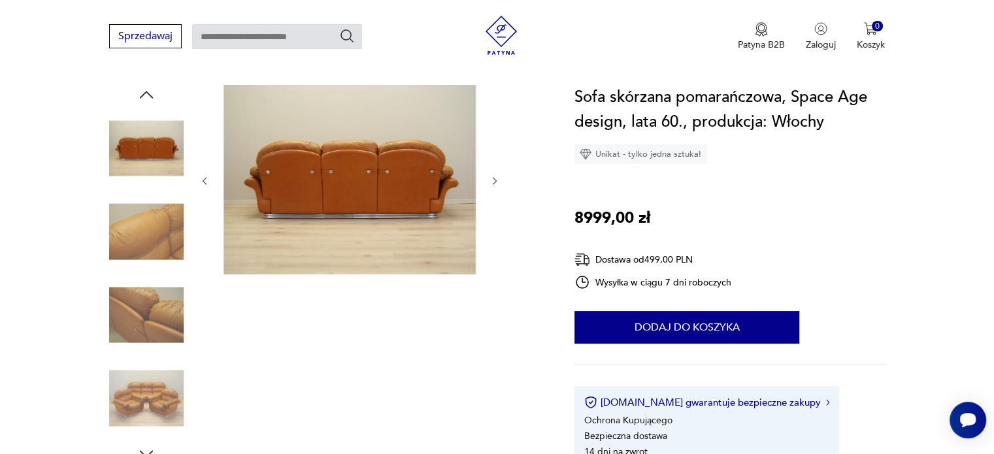
click at [141, 418] on img at bounding box center [146, 398] width 75 height 75
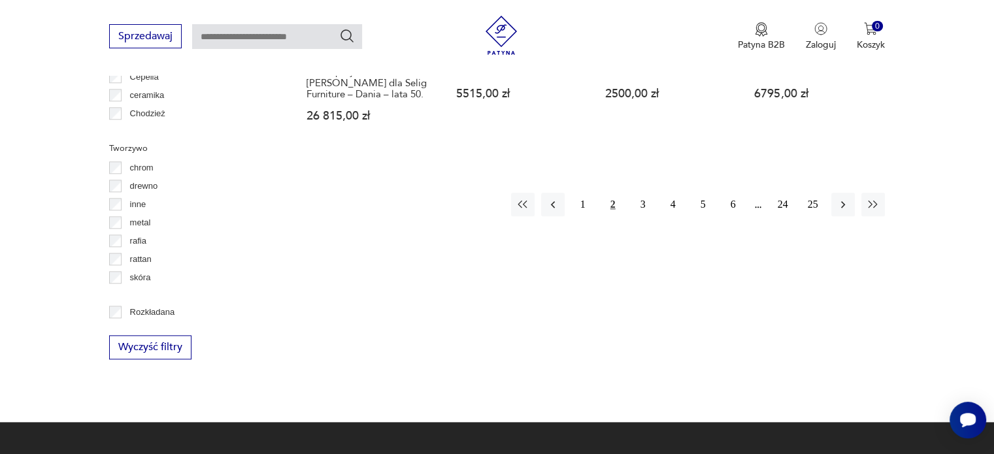
scroll to position [1468, 0]
click at [638, 192] on button "3" at bounding box center [643, 204] width 24 height 24
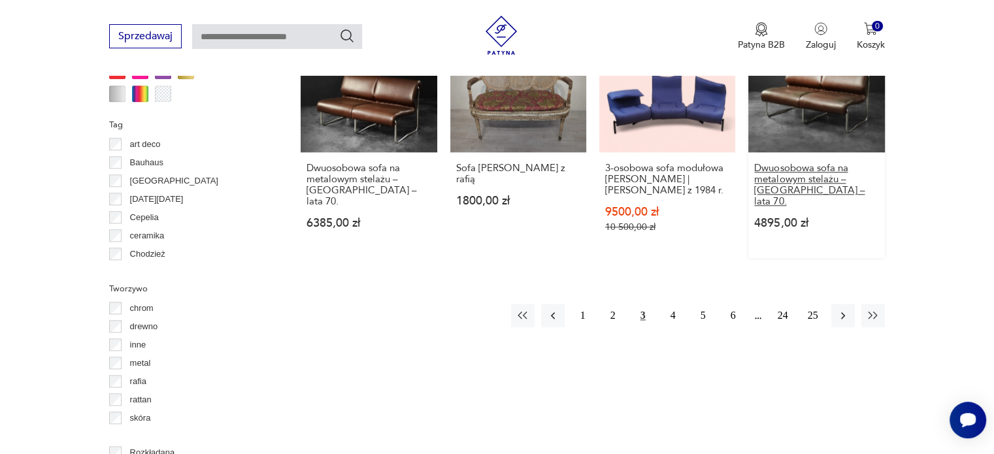
scroll to position [1261, 0]
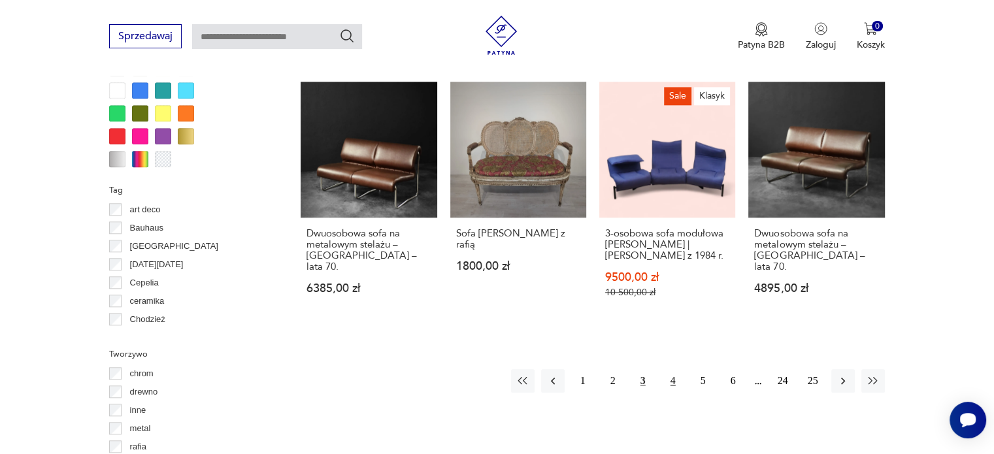
click at [672, 369] on button "4" at bounding box center [673, 381] width 24 height 24
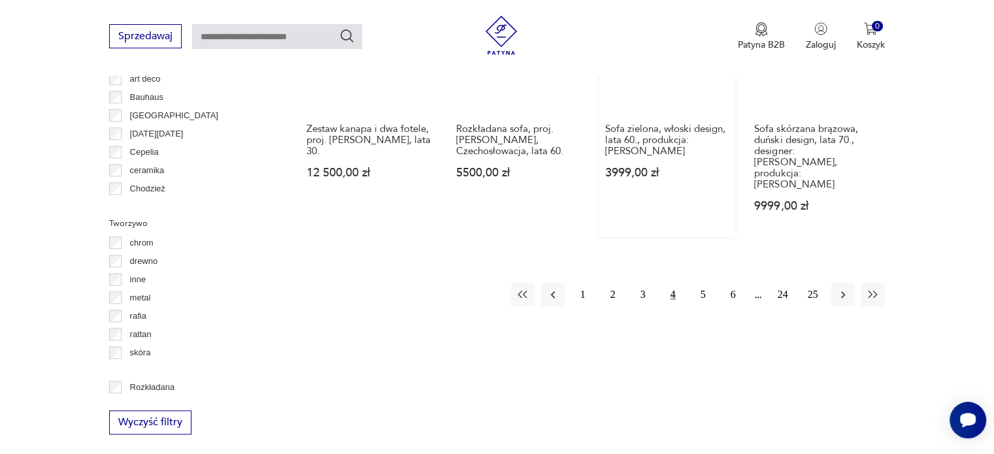
scroll to position [1261, 0]
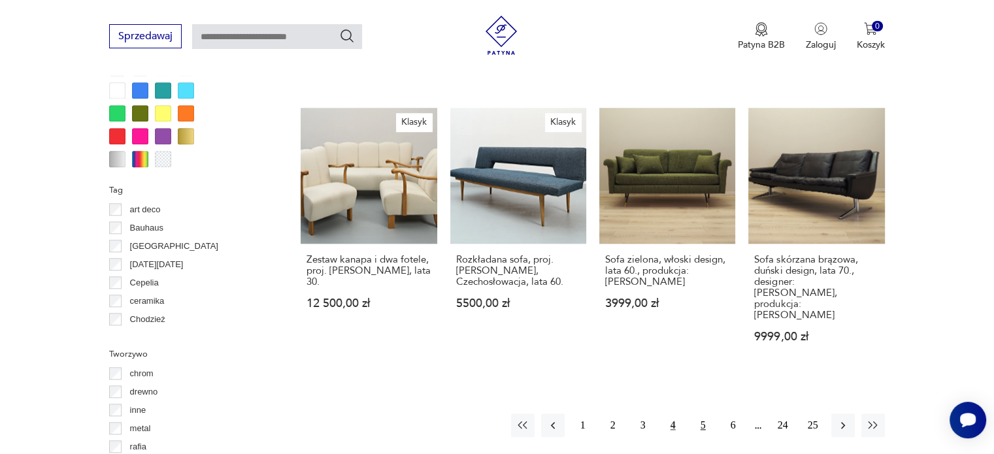
click at [703, 414] on button "5" at bounding box center [703, 426] width 24 height 24
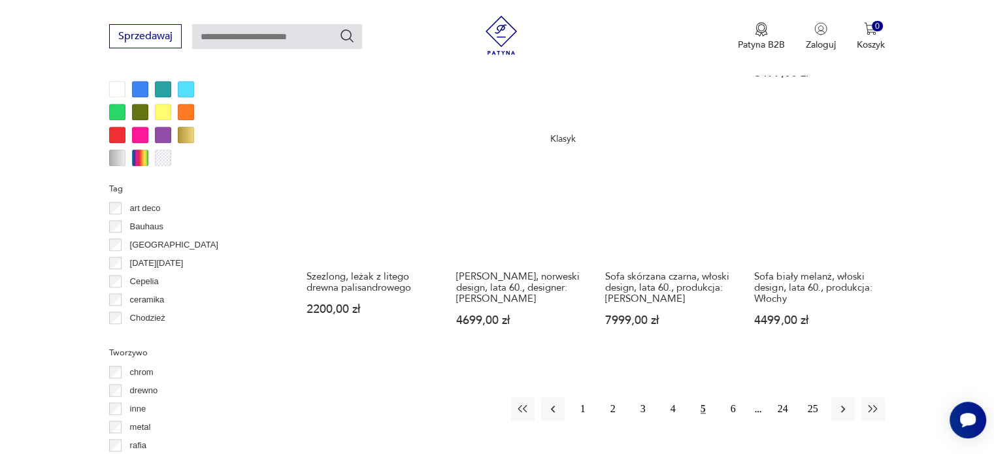
scroll to position [1392, 0]
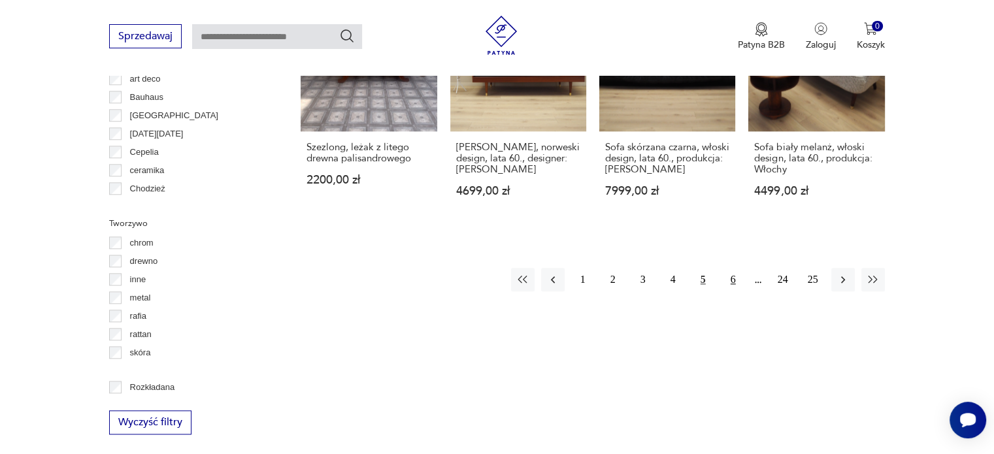
click at [737, 268] on button "6" at bounding box center [734, 280] width 24 height 24
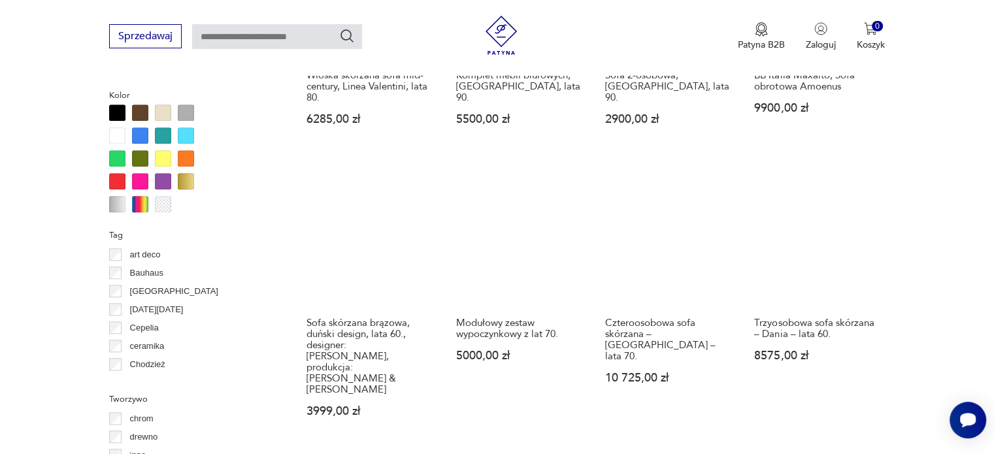
scroll to position [1261, 0]
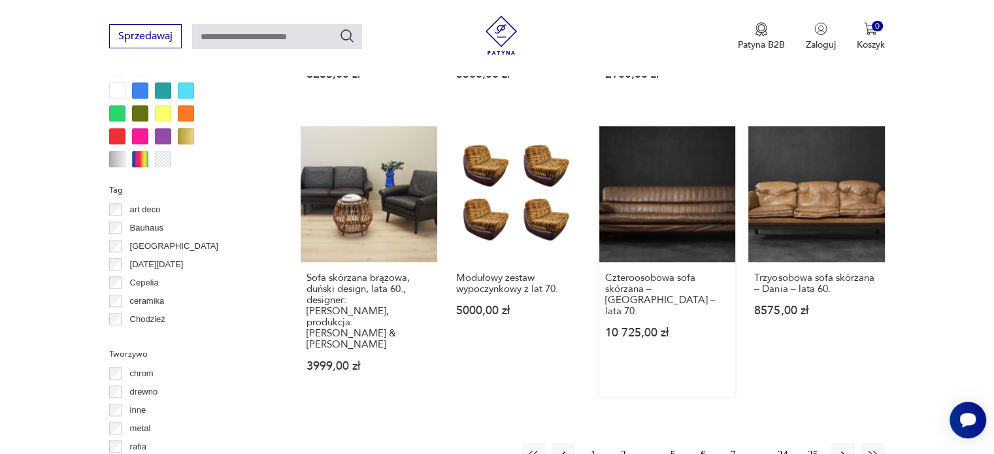
click at [667, 167] on link "Czteroosobowa sofa skórzana – Niemcy – lata 70. 10 725,00 zł" at bounding box center [667, 261] width 136 height 271
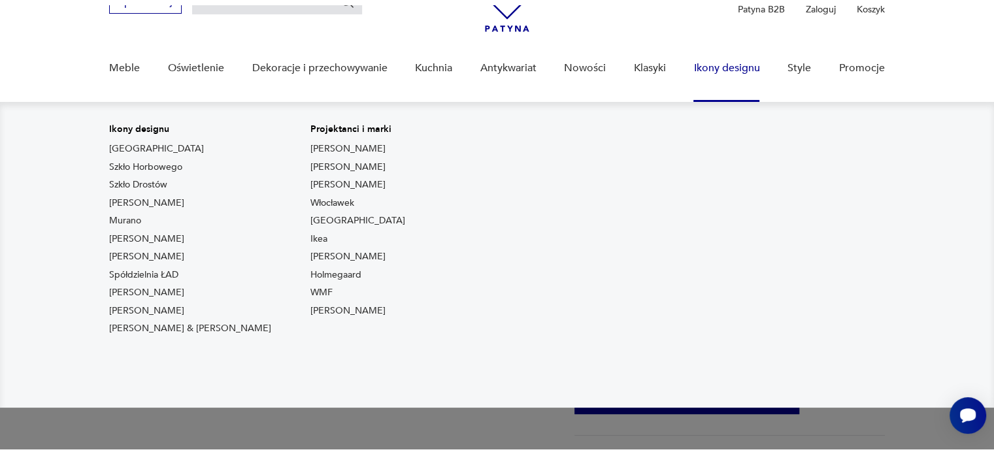
scroll to position [131, 0]
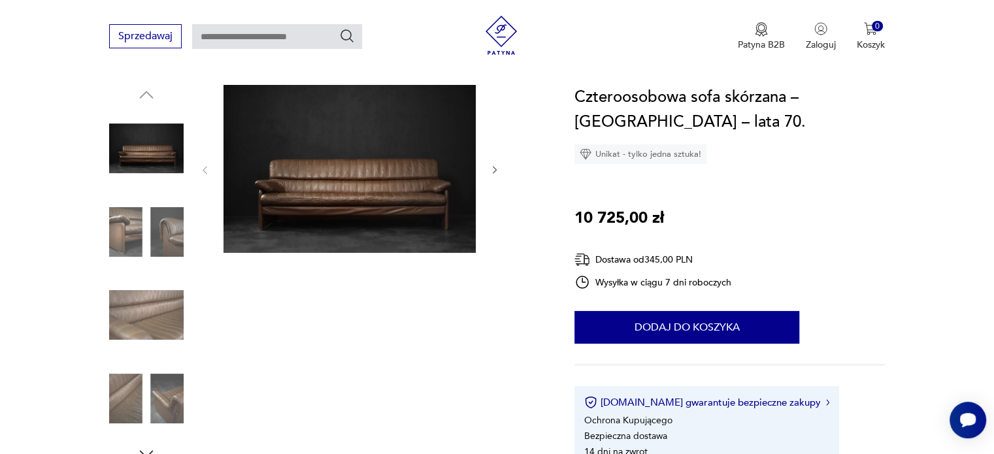
click at [169, 235] on img at bounding box center [146, 232] width 75 height 75
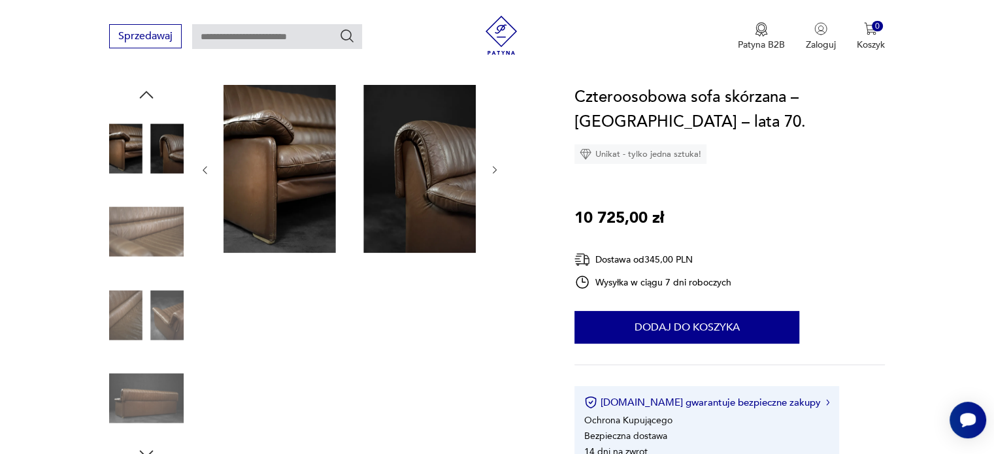
click at [161, 235] on img at bounding box center [146, 232] width 75 height 75
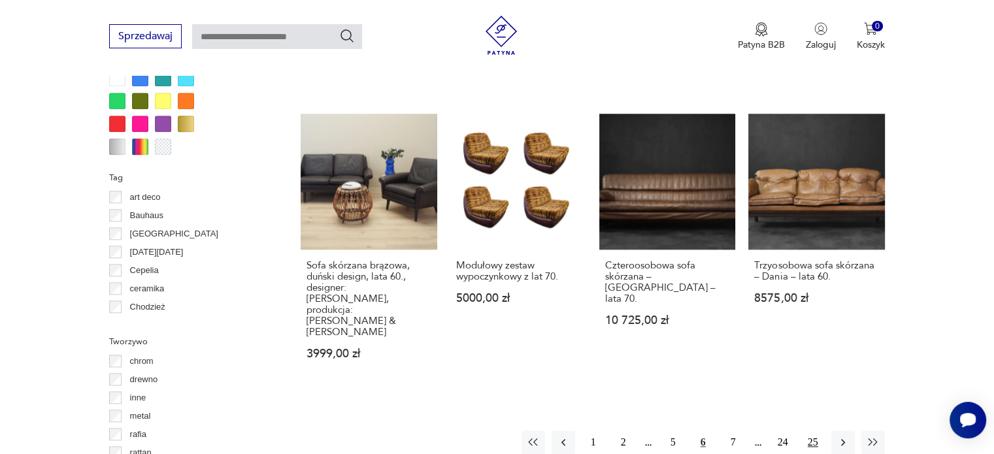
scroll to position [1315, 0]
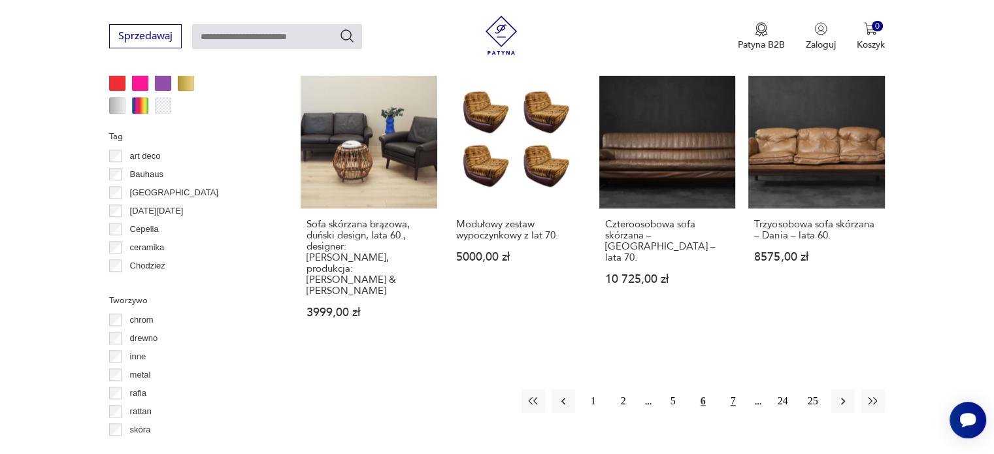
click at [733, 390] on button "7" at bounding box center [734, 402] width 24 height 24
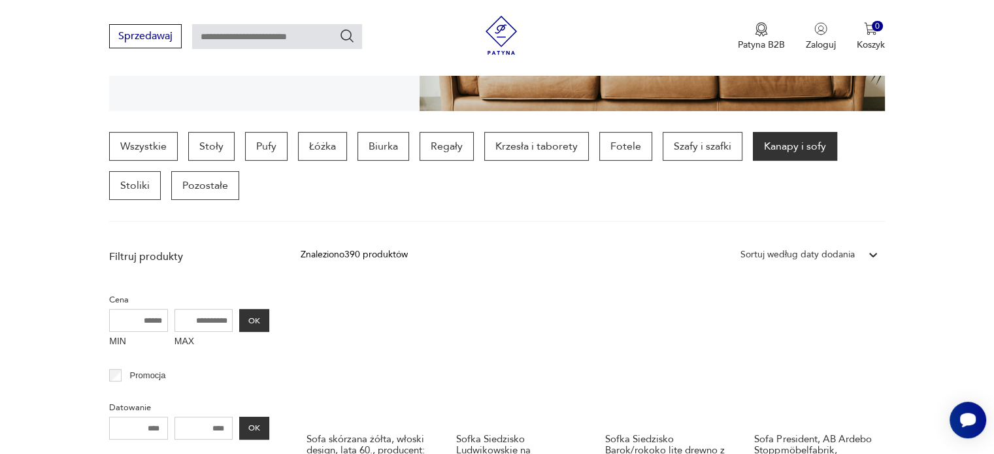
scroll to position [281, 0]
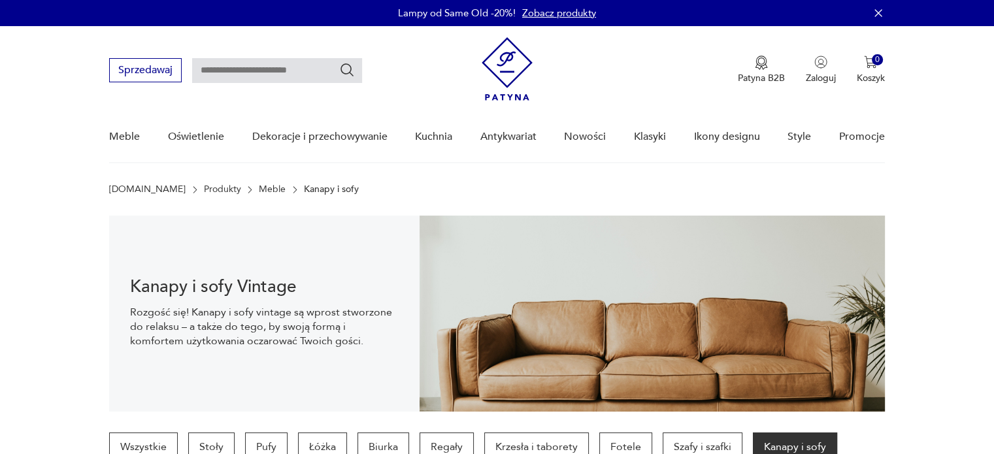
click at [505, 65] on img at bounding box center [507, 68] width 51 height 63
